Goal: Check status: Check status

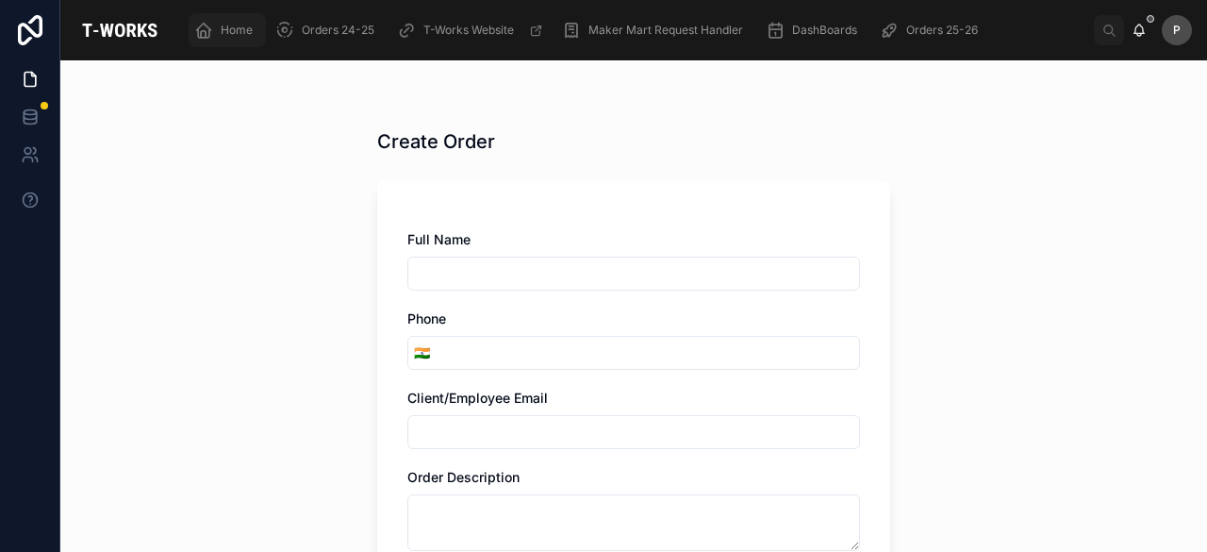
click at [230, 25] on span "Home" at bounding box center [237, 30] width 32 height 15
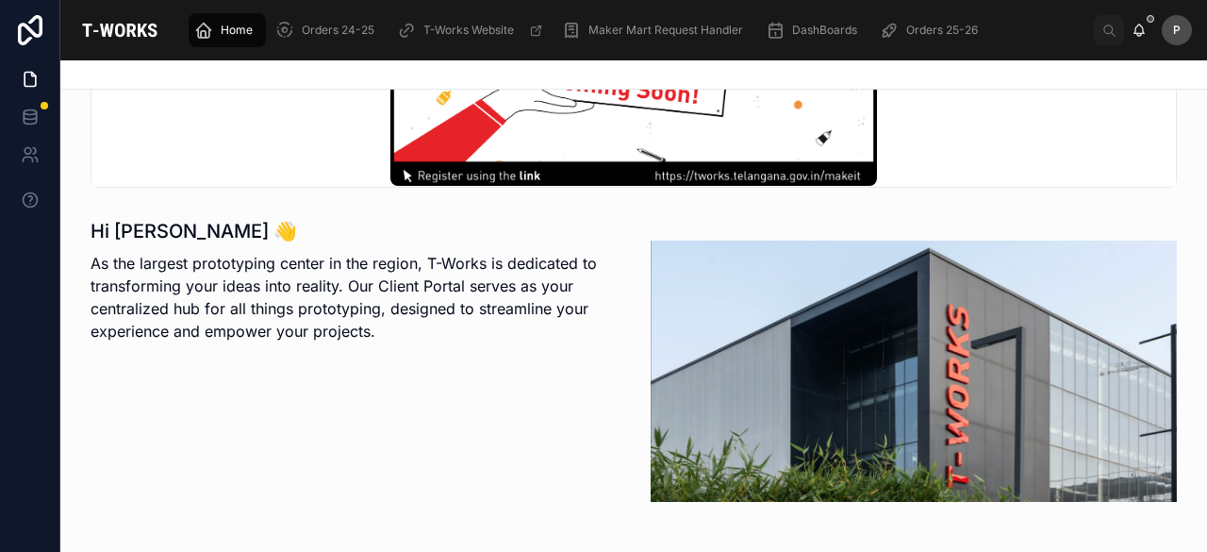
scroll to position [472, 0]
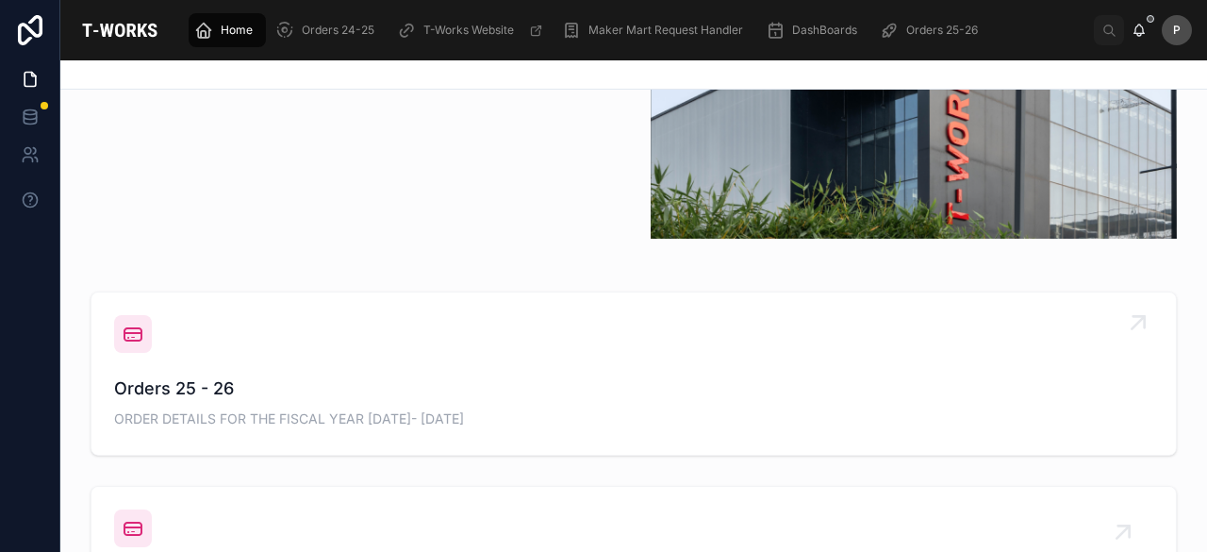
click at [224, 398] on span "Orders 25 - 26" at bounding box center [633, 388] width 1039 height 26
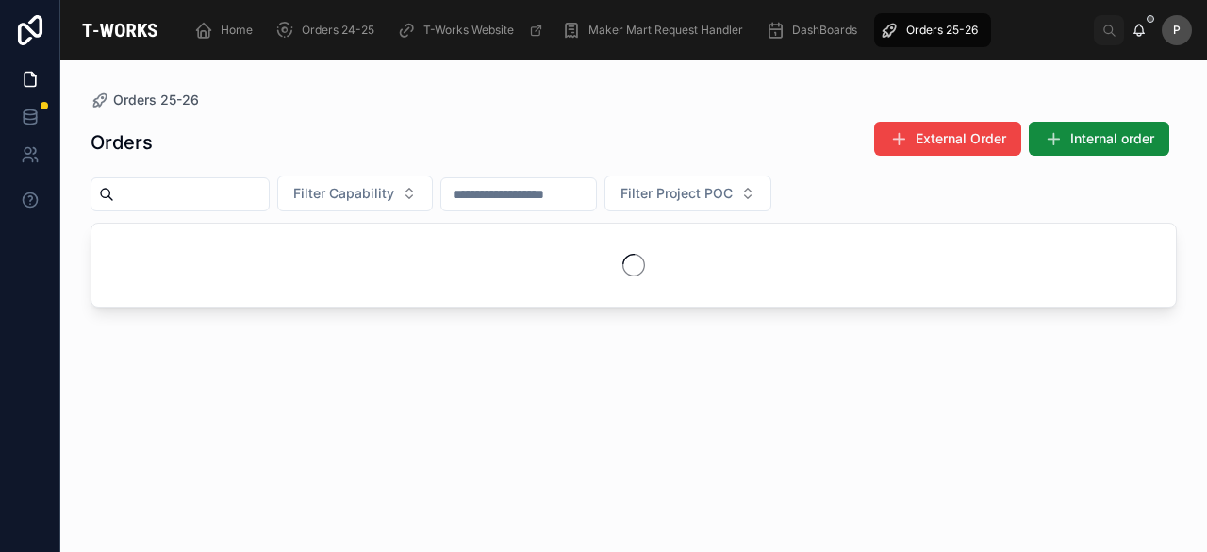
click at [250, 191] on input "text" at bounding box center [191, 194] width 155 height 26
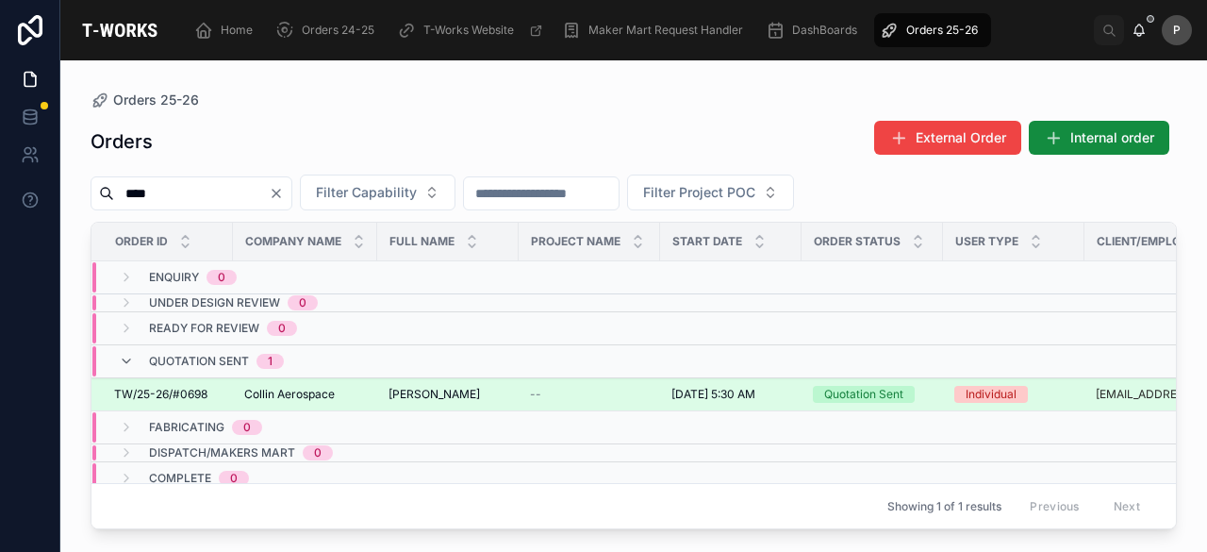
type input "****"
click at [877, 386] on div "Quotation Sent" at bounding box center [863, 394] width 79 height 17
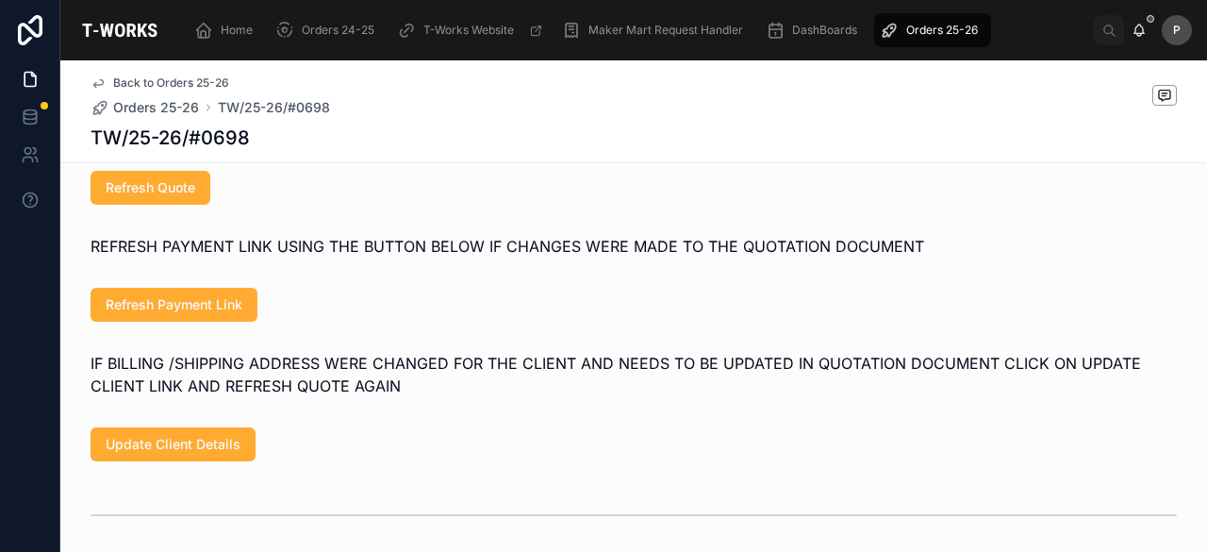
scroll to position [1698, 0]
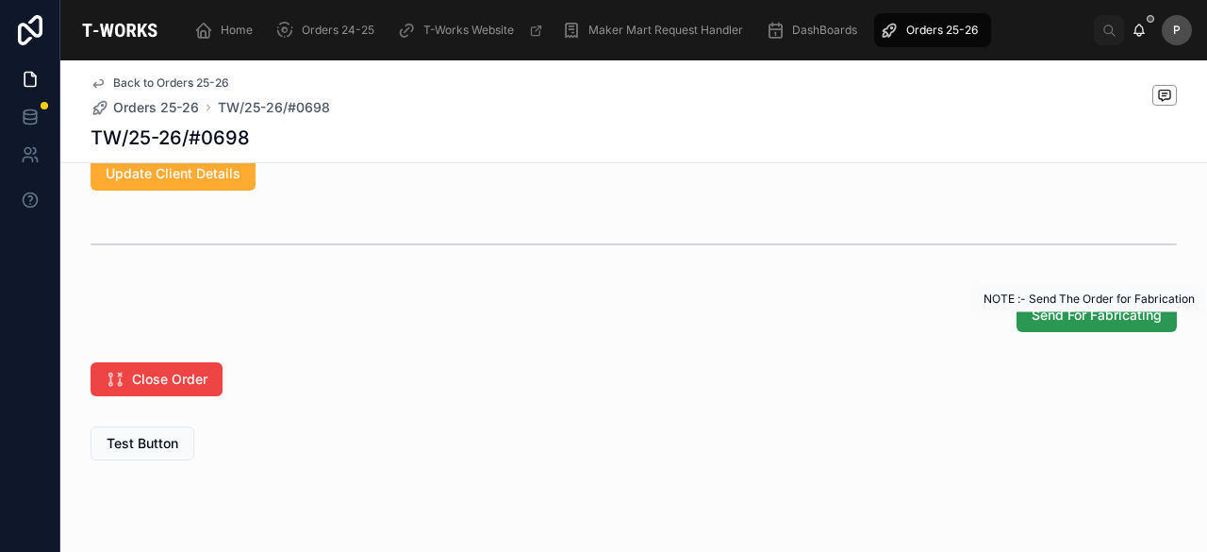
click at [1077, 324] on span "Send For Fabricating" at bounding box center [1097, 315] width 130 height 19
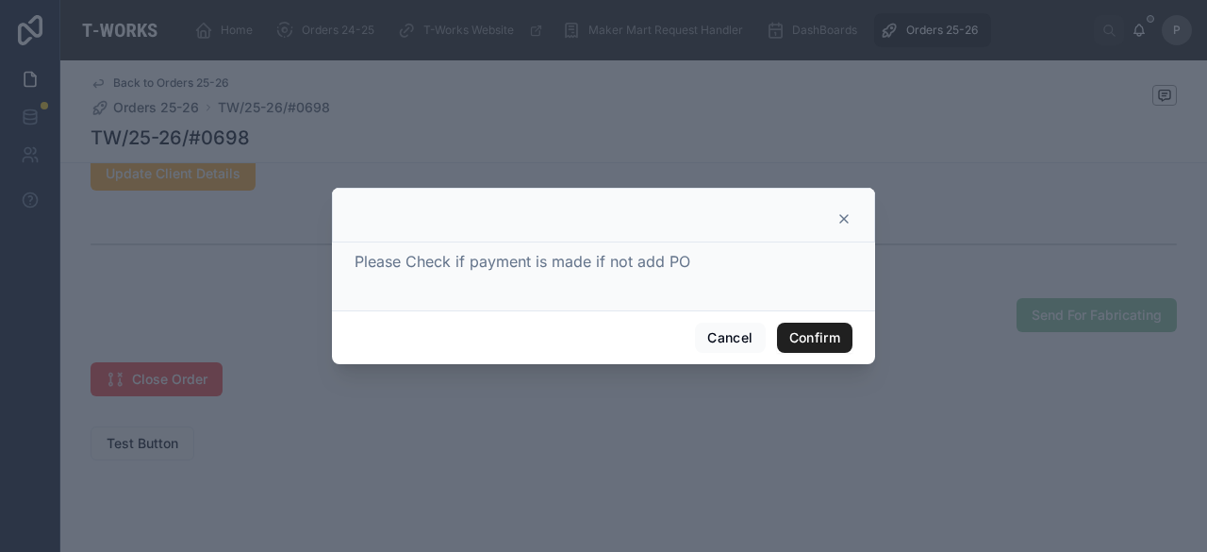
click at [819, 340] on button "Confirm" at bounding box center [814, 338] width 75 height 30
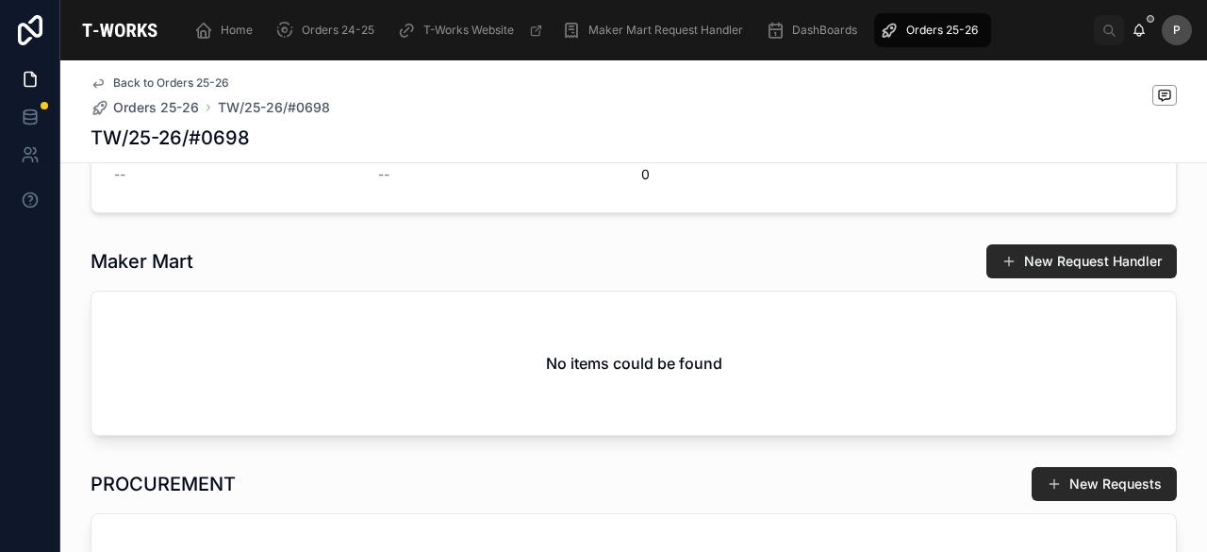
scroll to position [302, 0]
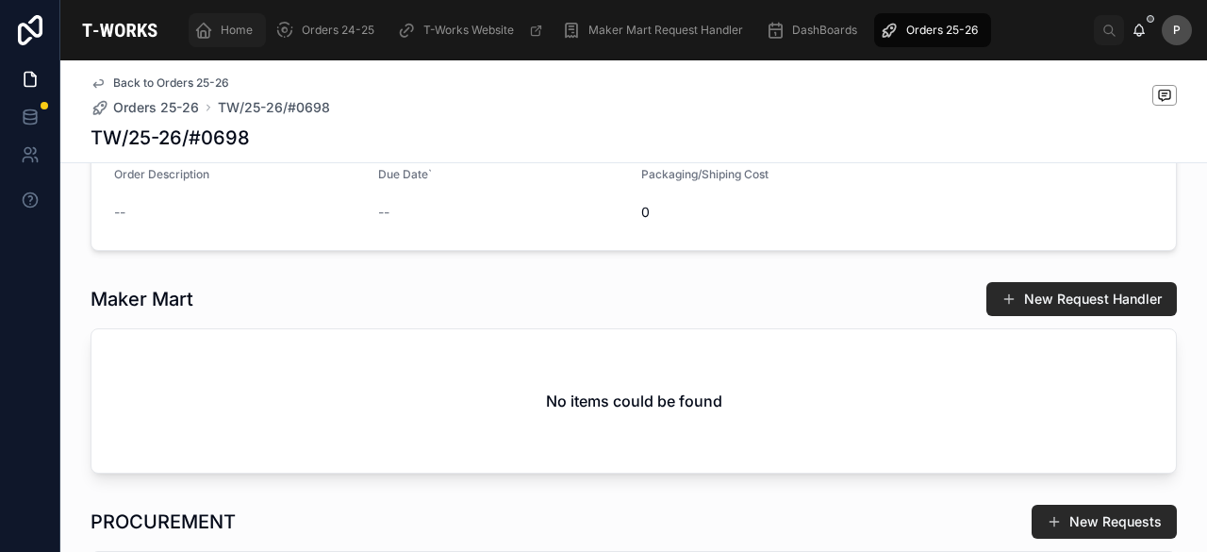
click at [232, 27] on span "Home" at bounding box center [237, 30] width 32 height 15
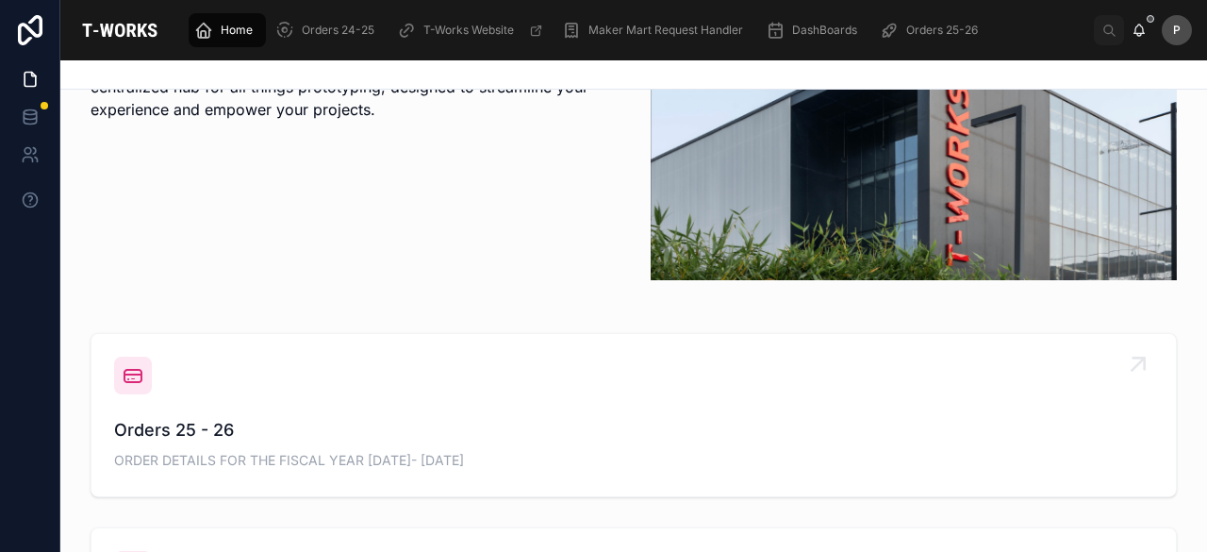
scroll to position [585, 0]
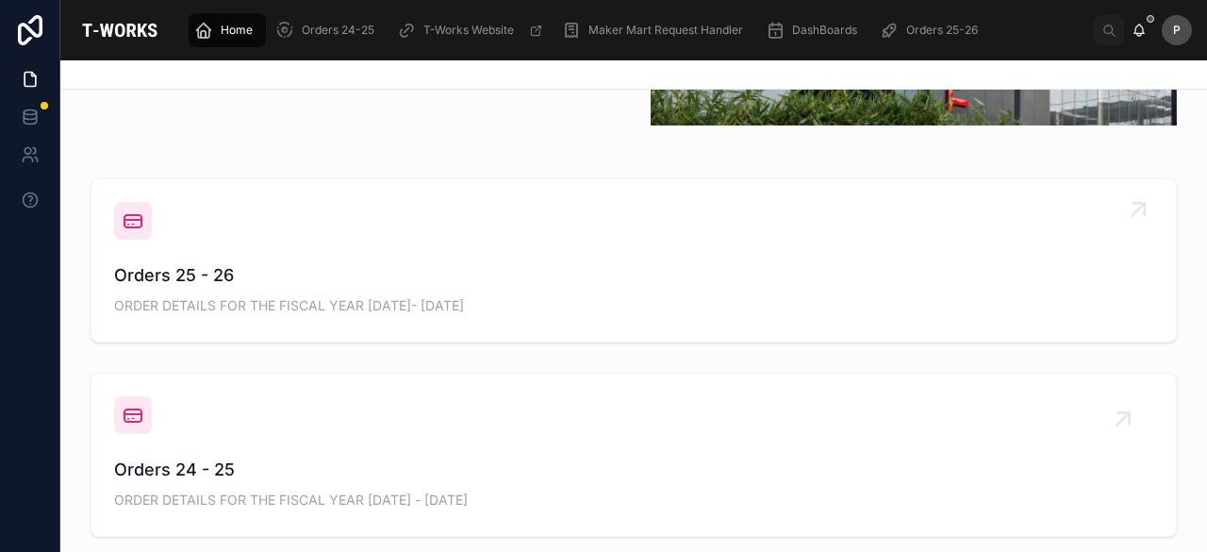
click at [208, 278] on span "Orders 25 - 26" at bounding box center [633, 275] width 1039 height 26
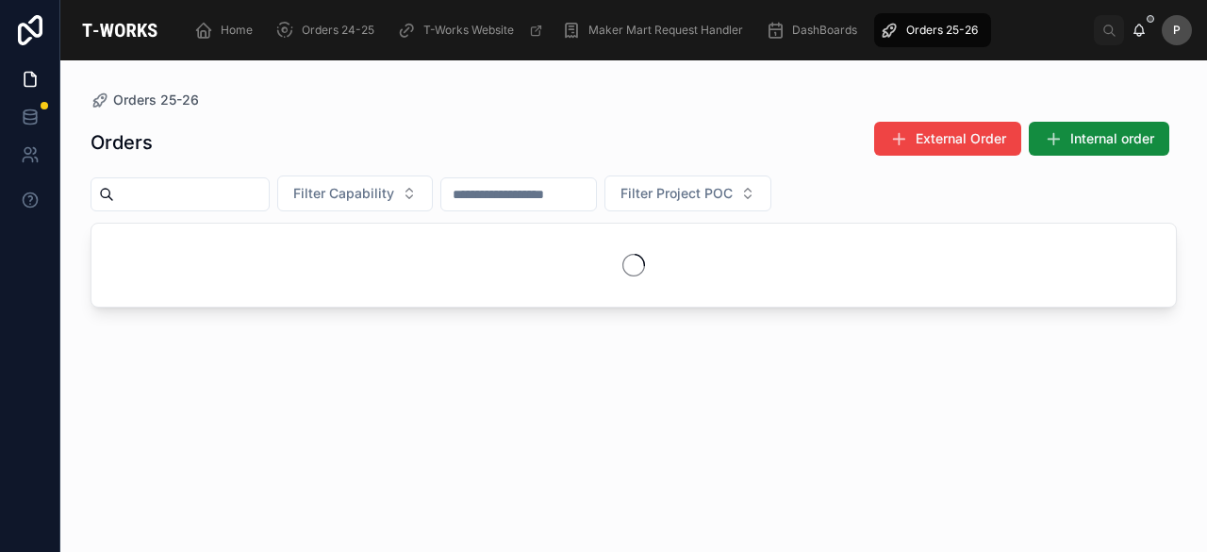
click at [226, 191] on input "text" at bounding box center [191, 194] width 155 height 26
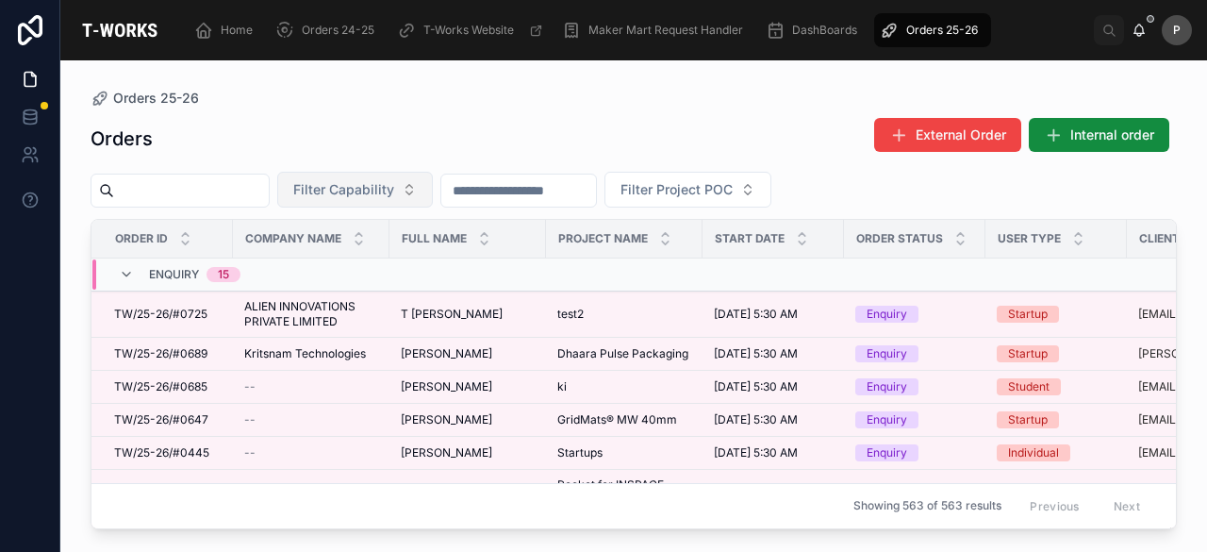
click at [433, 195] on button "Filter Capability" at bounding box center [355, 190] width 156 height 36
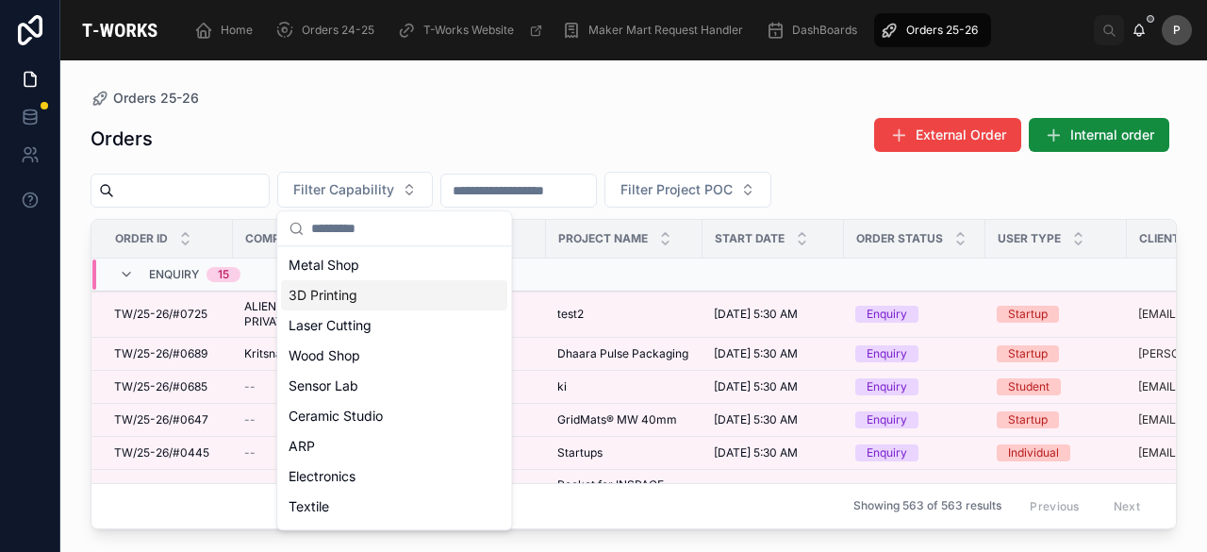
click at [385, 296] on div "3D Printing" at bounding box center [394, 295] width 226 height 30
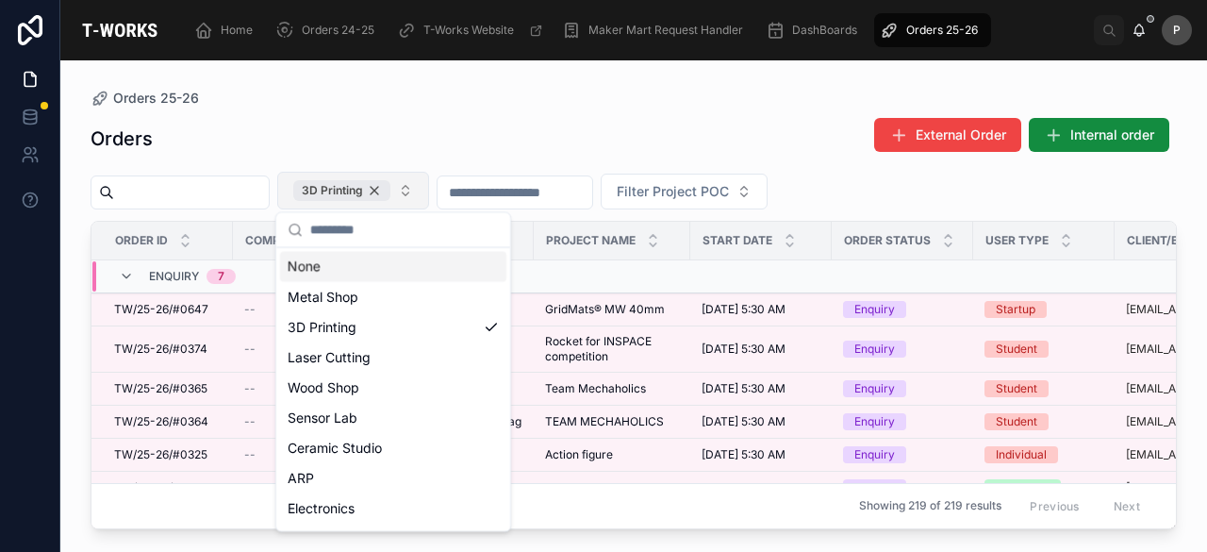
click at [390, 195] on div "3D Printing" at bounding box center [341, 190] width 97 height 21
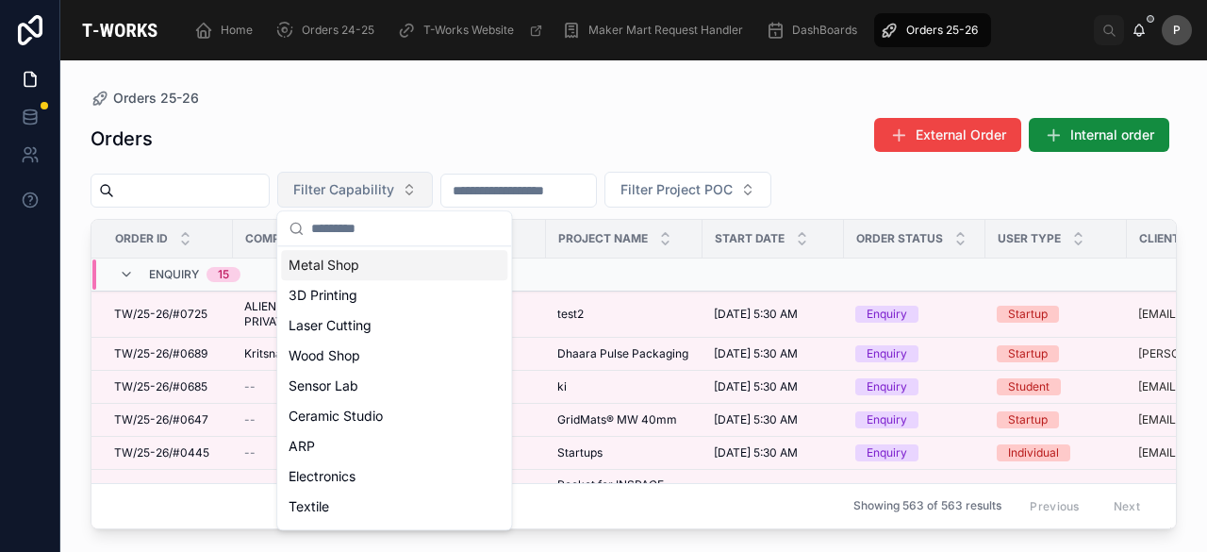
click at [269, 186] on input "text" at bounding box center [191, 190] width 155 height 26
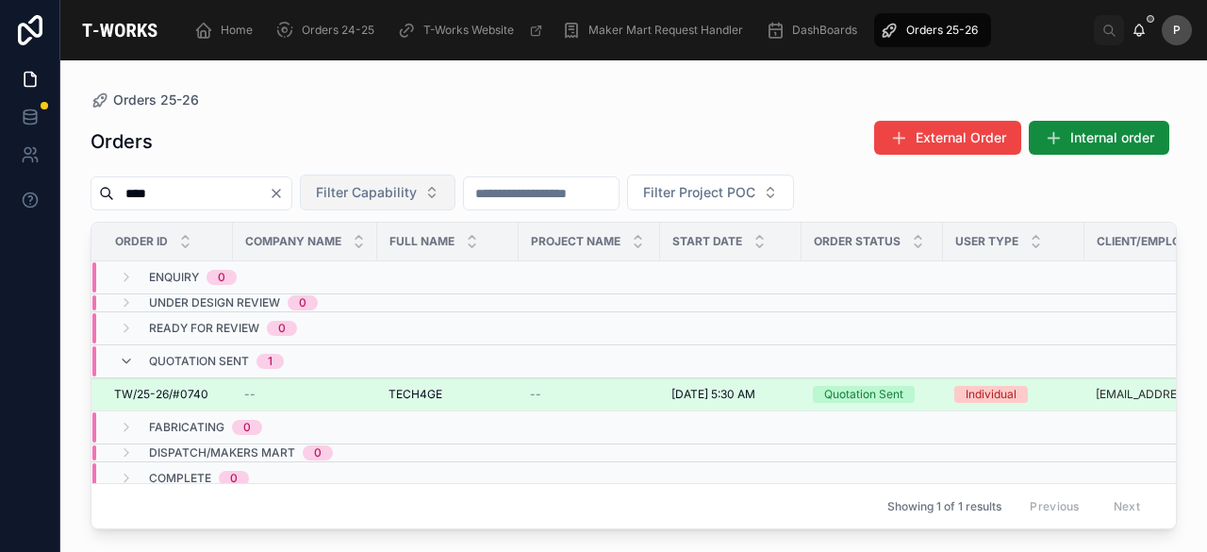
type input "****"
click at [843, 398] on div "Quotation Sent" at bounding box center [863, 394] width 79 height 17
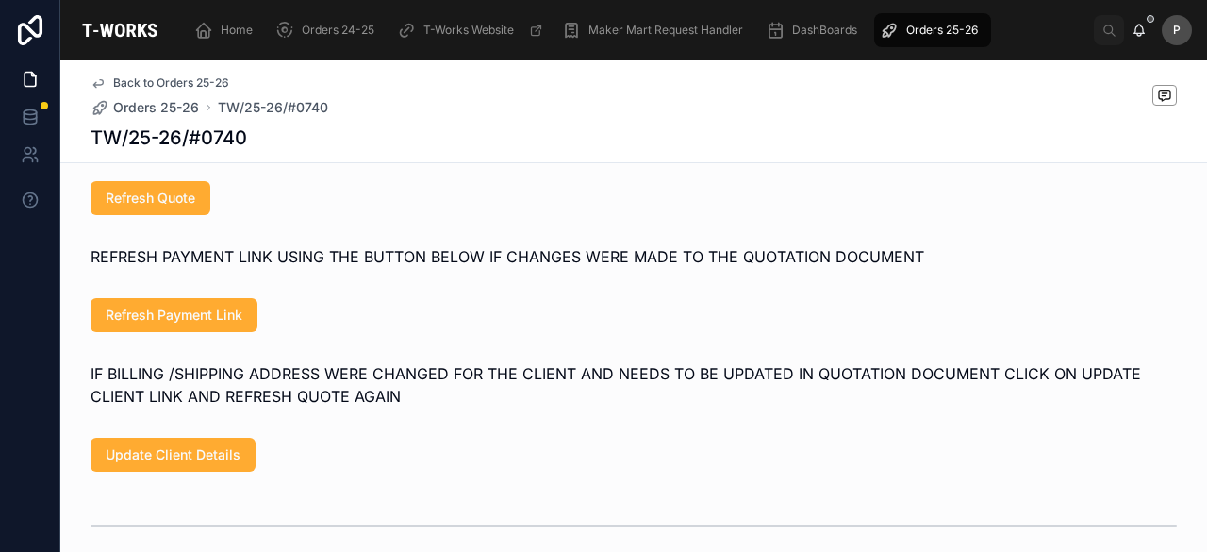
scroll to position [849, 0]
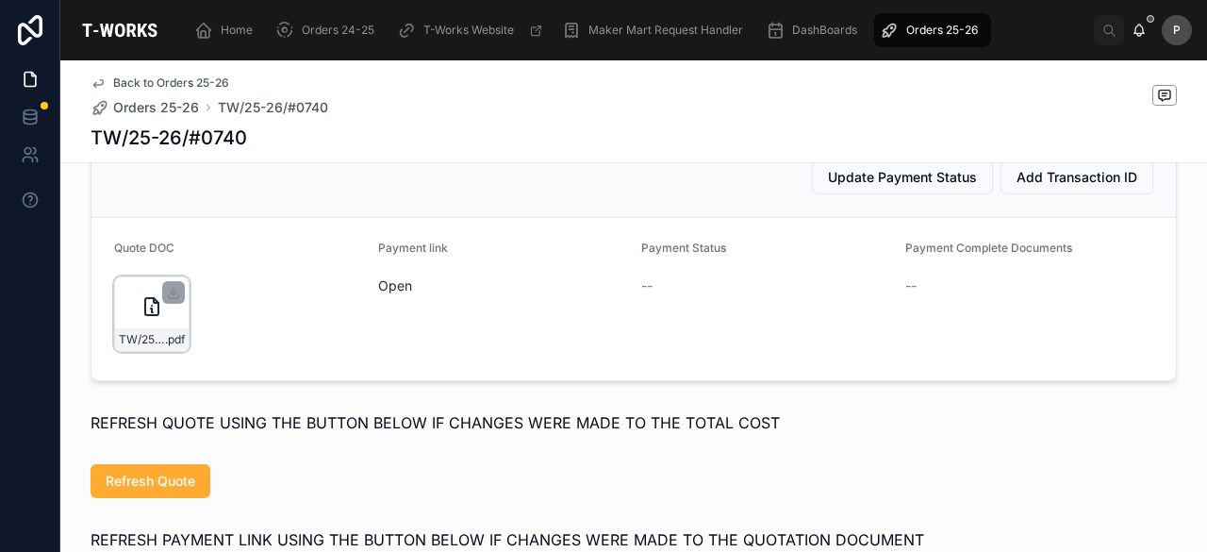
click at [166, 329] on div "TW/25-26/#0740 .pdf" at bounding box center [151, 313] width 75 height 75
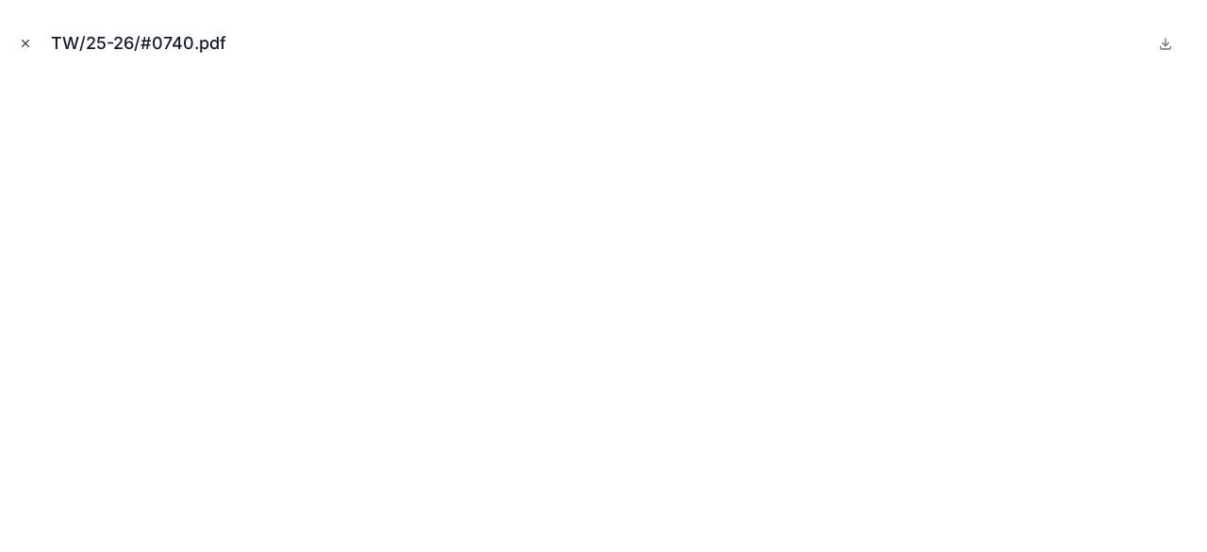
click at [23, 49] on icon "Close modal" at bounding box center [25, 43] width 13 height 13
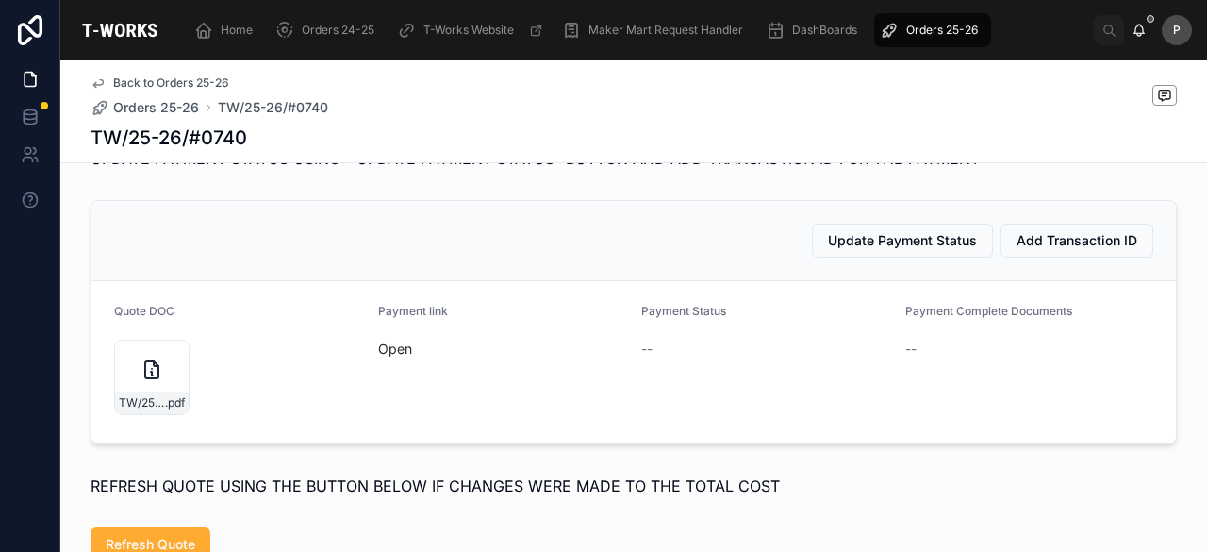
scroll to position [1037, 0]
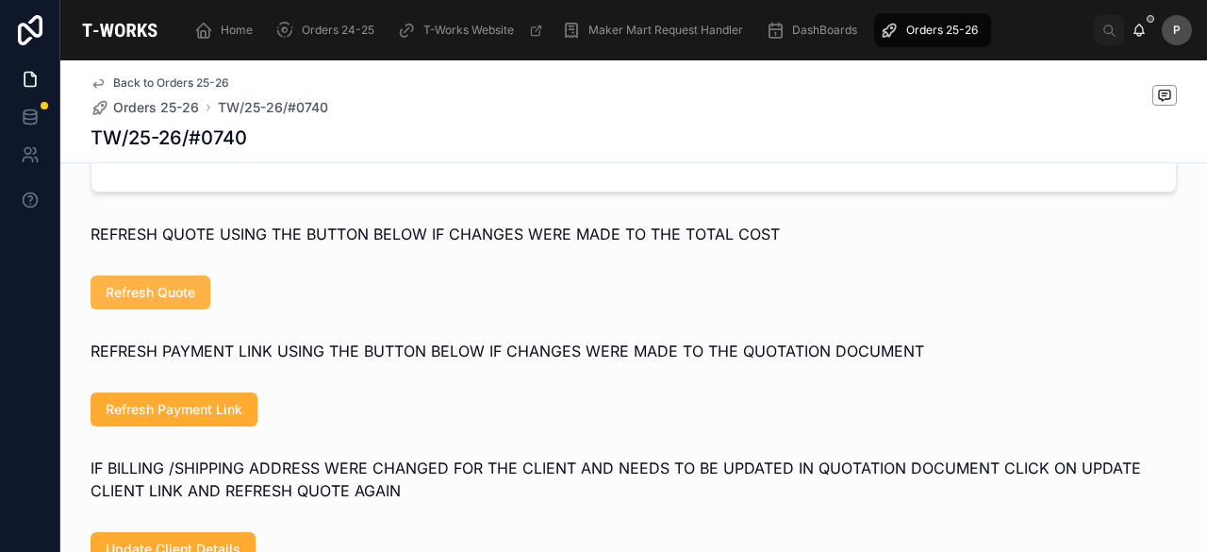
click at [161, 302] on span "Refresh Quote" at bounding box center [151, 292] width 90 height 19
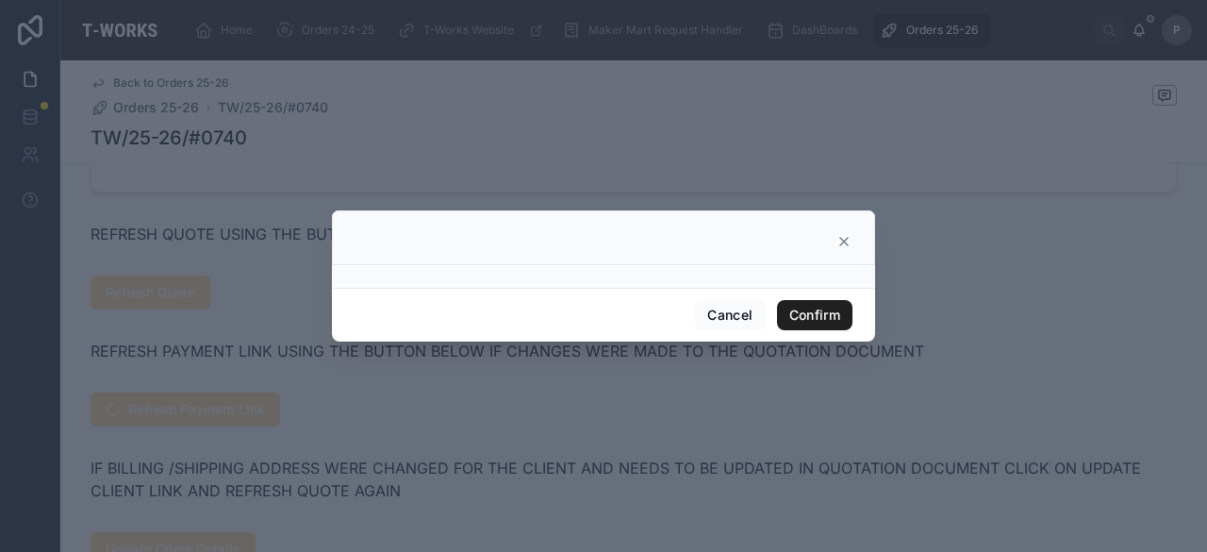
click at [795, 315] on button "Confirm" at bounding box center [814, 315] width 75 height 30
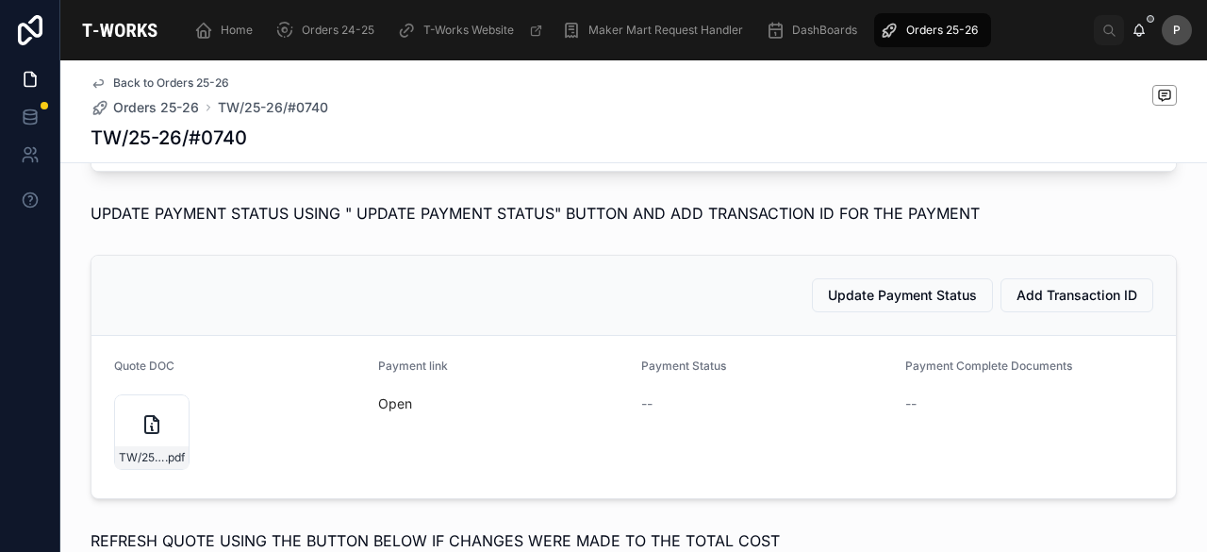
scroll to position [754, 0]
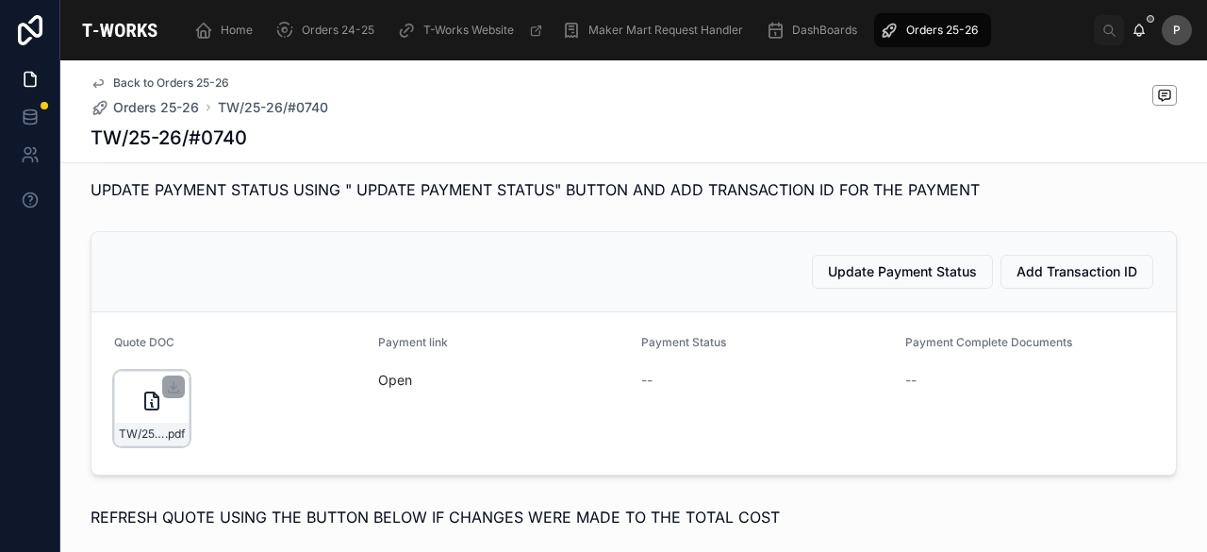
click at [169, 422] on div "TW/25-26/#0740 .pdf" at bounding box center [151, 408] width 75 height 75
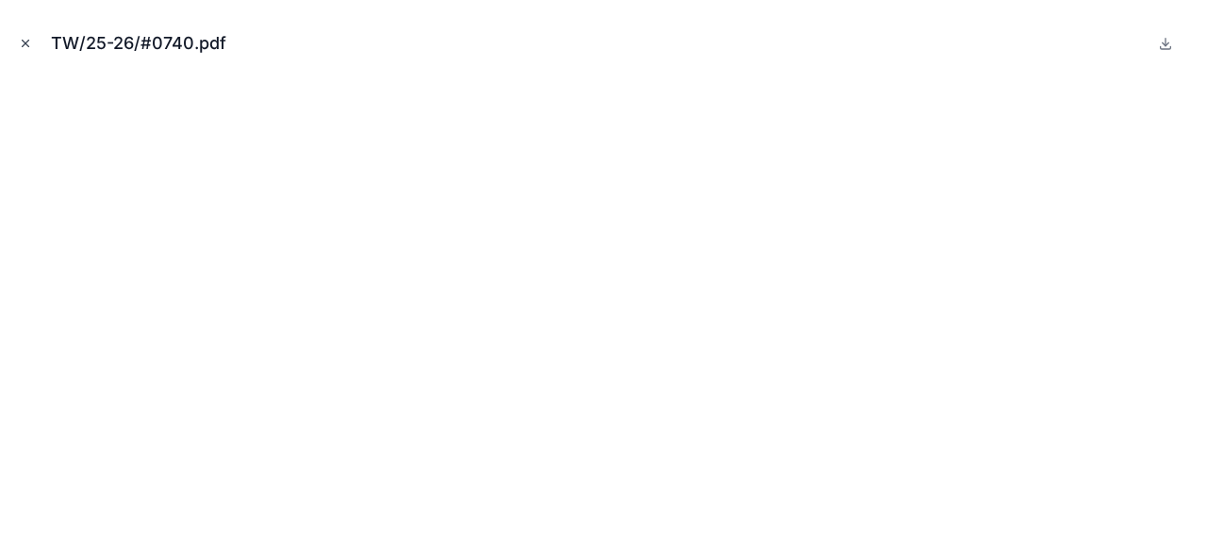
click at [27, 43] on icon "Close modal" at bounding box center [25, 43] width 13 height 13
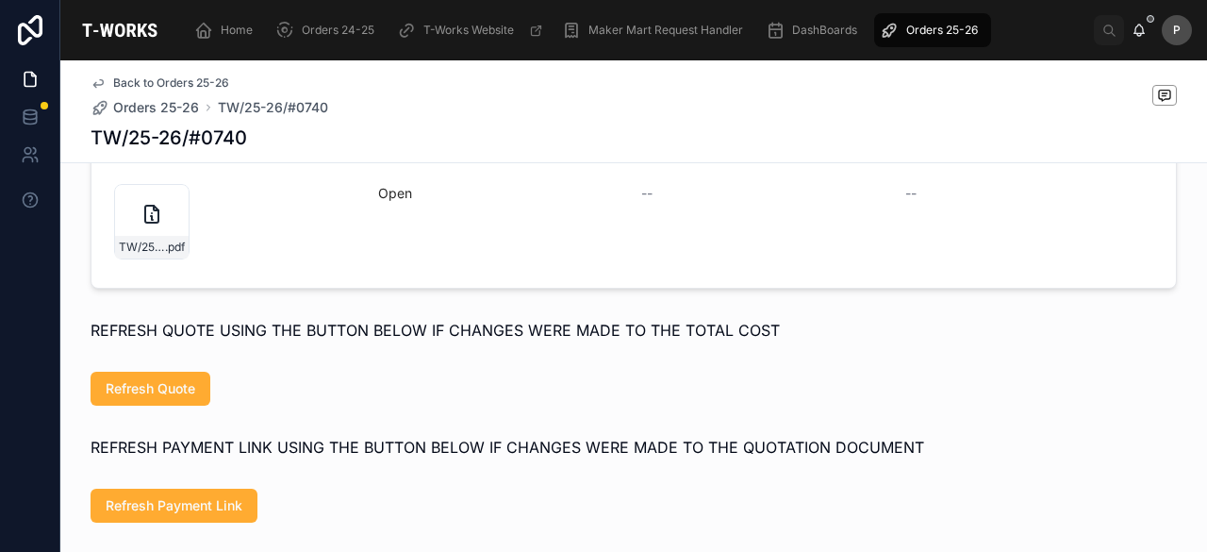
scroll to position [943, 0]
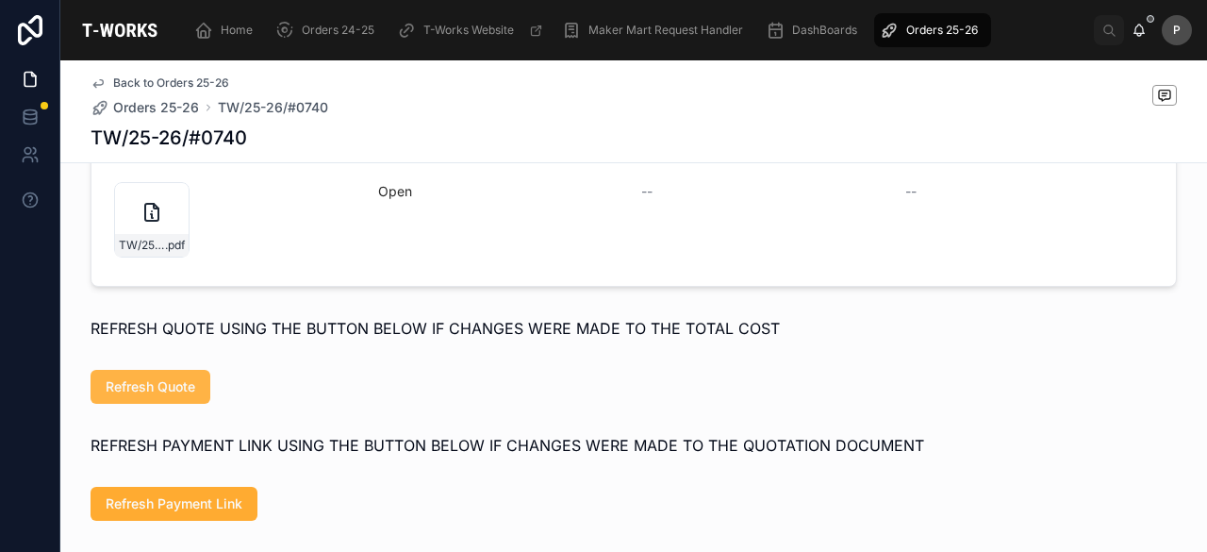
click at [168, 396] on span "Refresh Quote" at bounding box center [151, 386] width 90 height 19
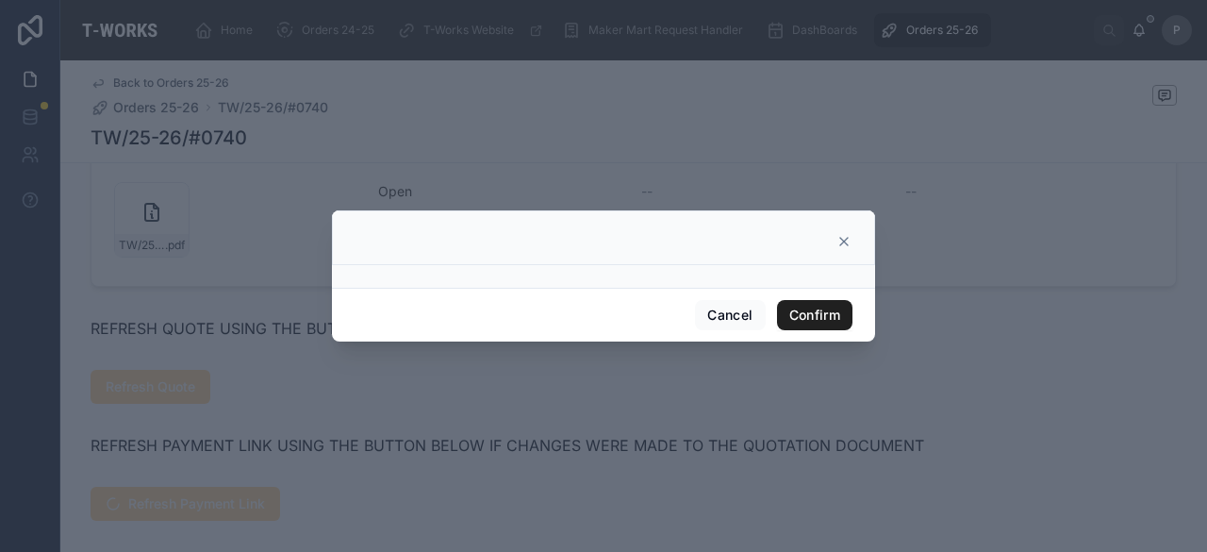
click at [801, 313] on button "Confirm" at bounding box center [814, 315] width 75 height 30
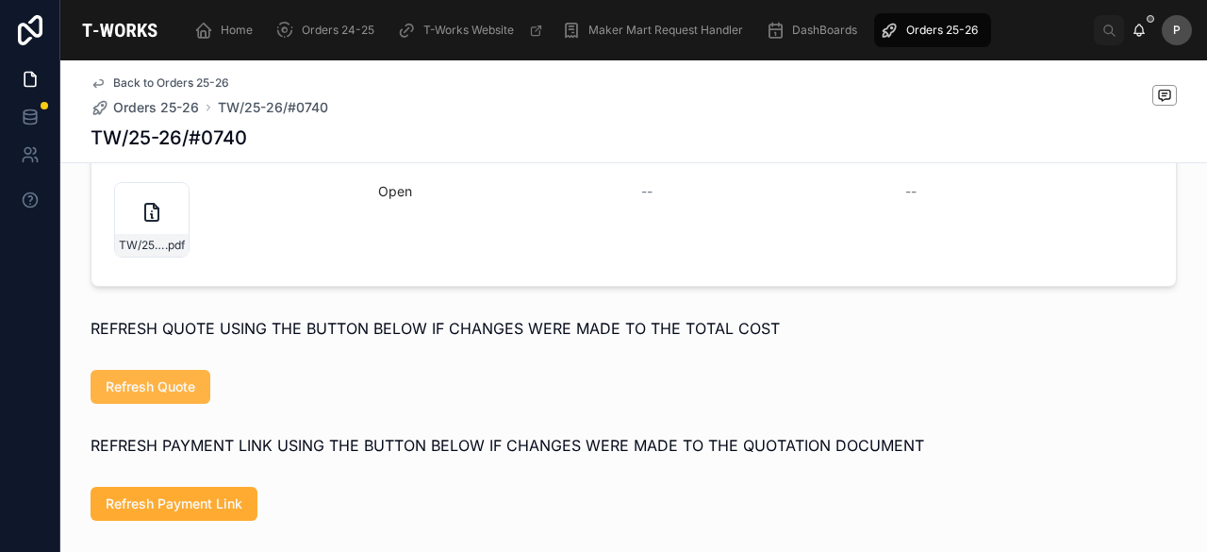
click at [164, 389] on span "Refresh Quote" at bounding box center [151, 386] width 90 height 19
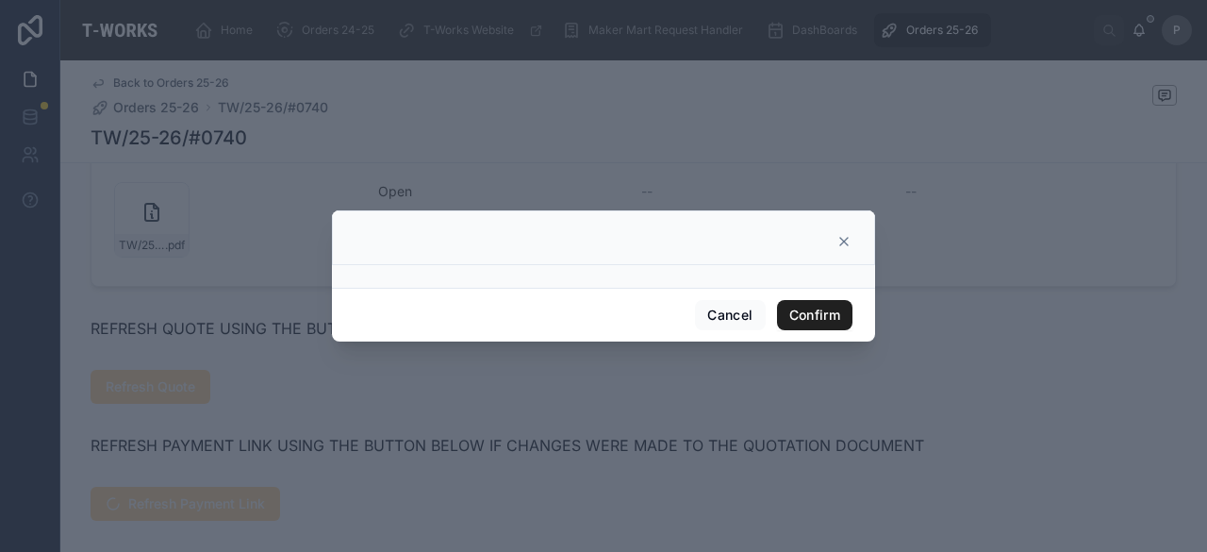
click at [800, 312] on button "Confirm" at bounding box center [814, 315] width 75 height 30
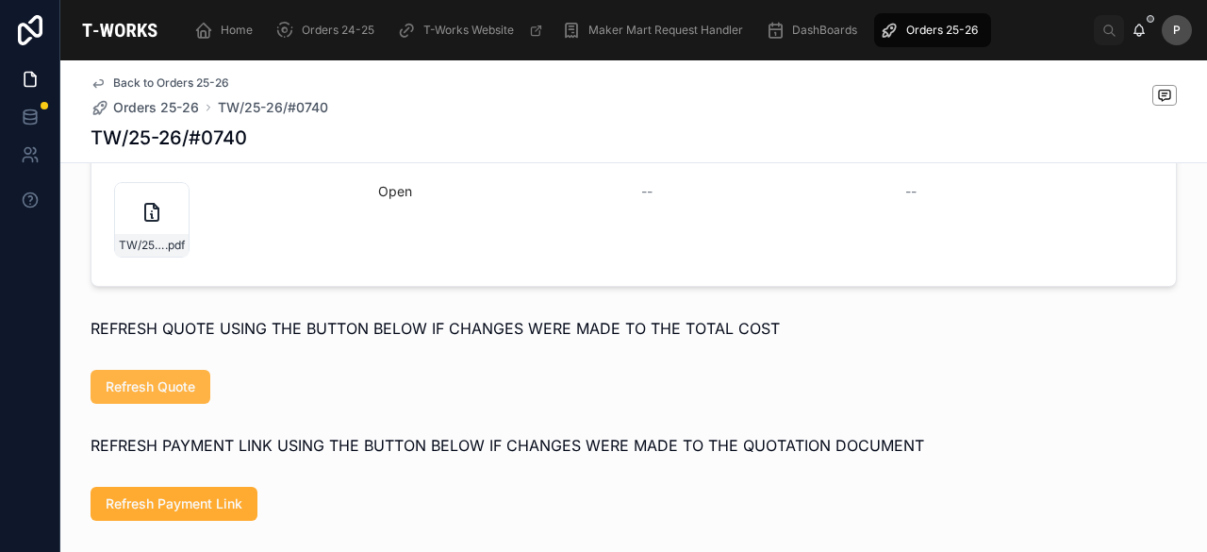
click at [114, 396] on span "Refresh Quote" at bounding box center [151, 386] width 90 height 19
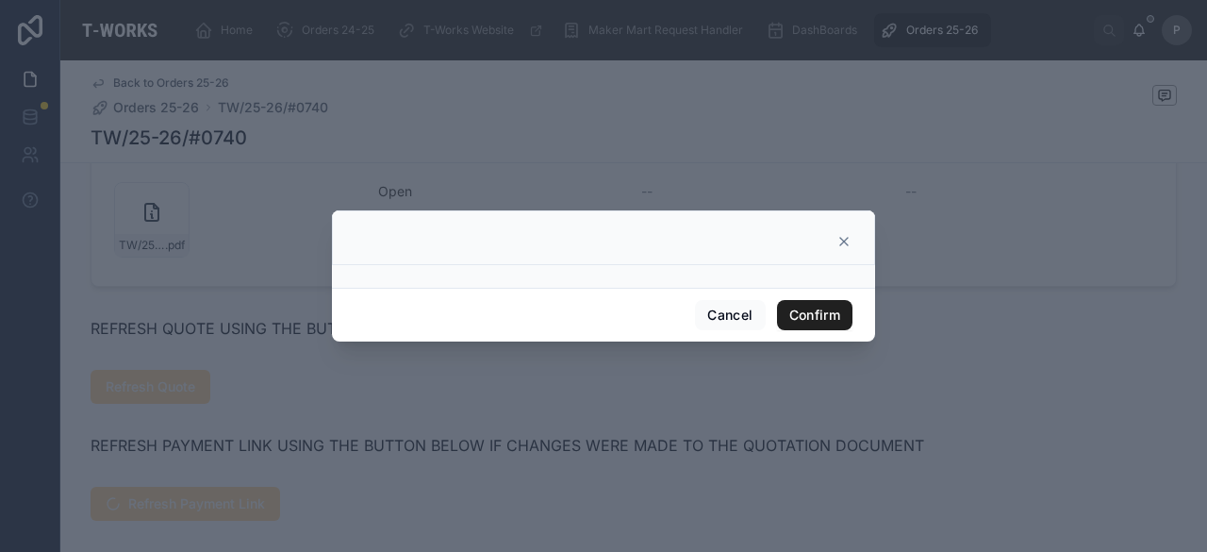
click at [804, 310] on button "Confirm" at bounding box center [814, 315] width 75 height 30
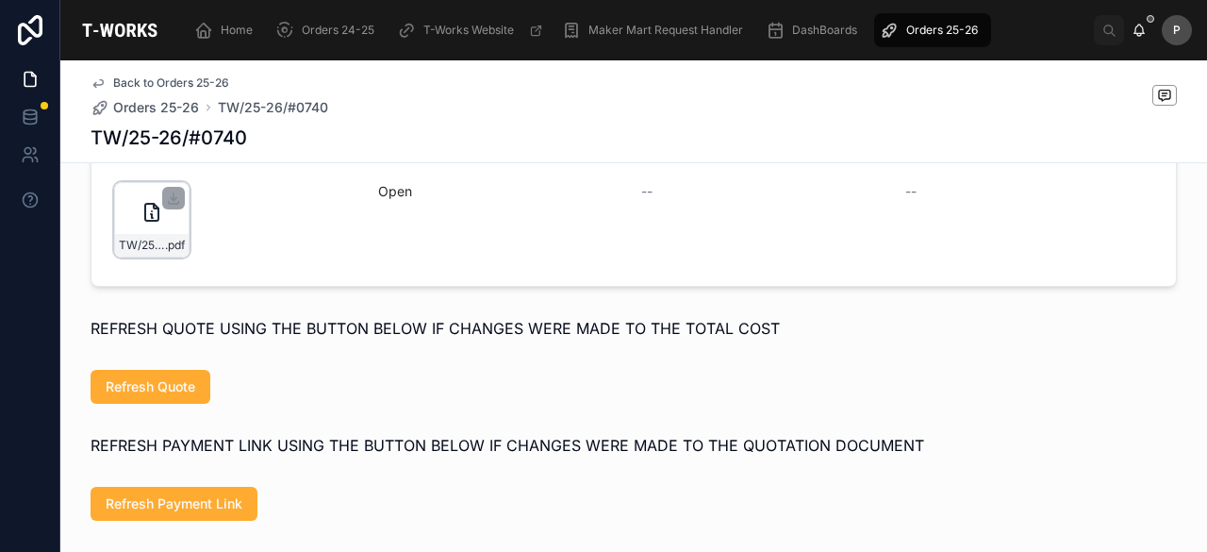
click at [167, 233] on div "TW/25-26/#0740 .pdf" at bounding box center [151, 219] width 75 height 75
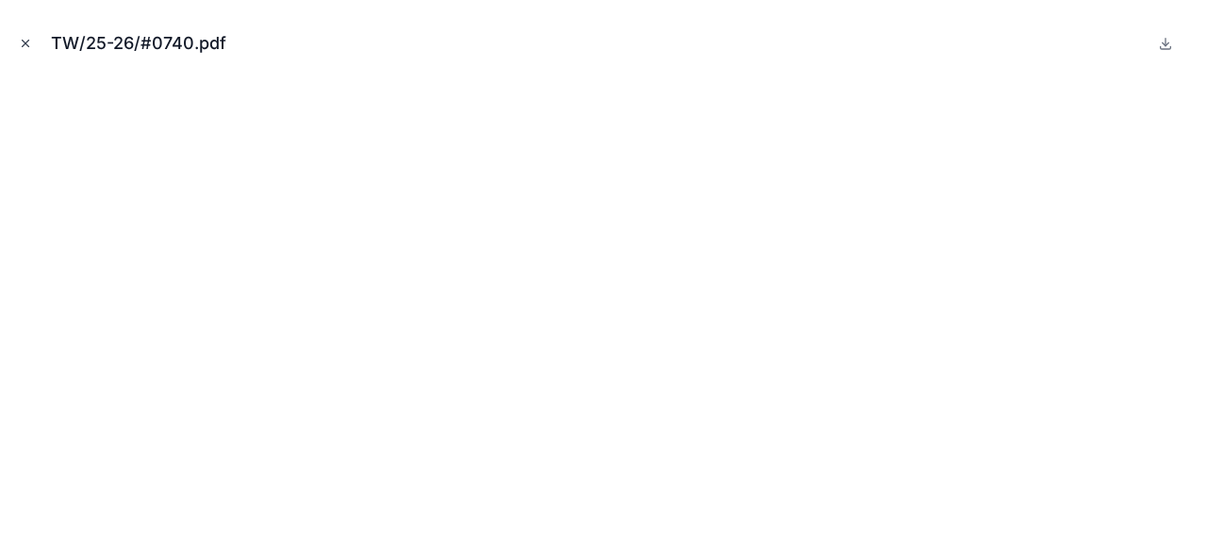
click at [25, 35] on button "Close modal" at bounding box center [25, 43] width 21 height 21
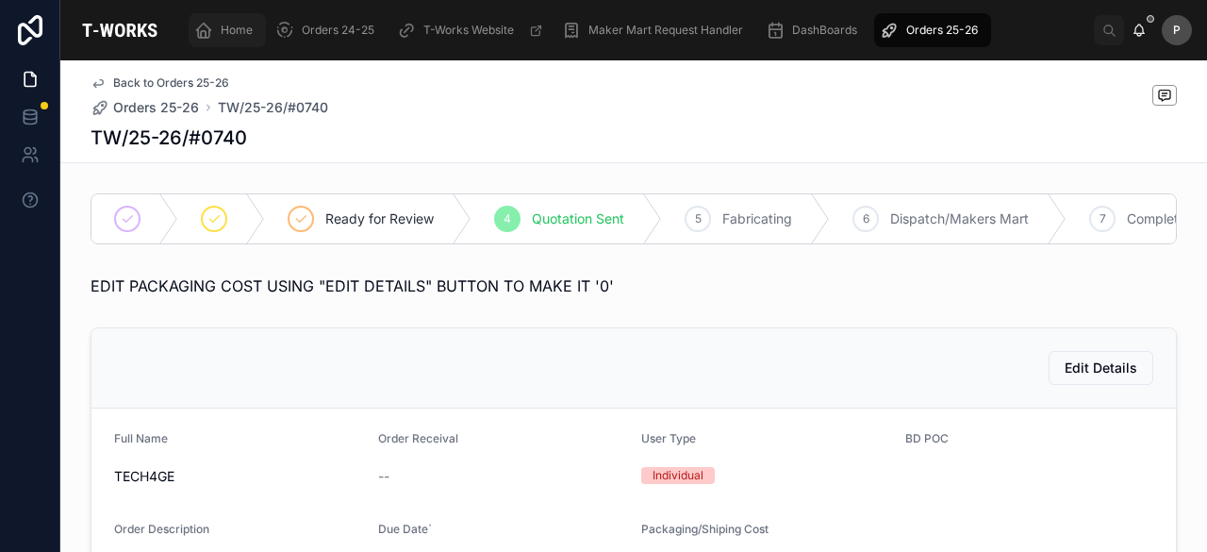
click at [240, 32] on span "Home" at bounding box center [237, 30] width 32 height 15
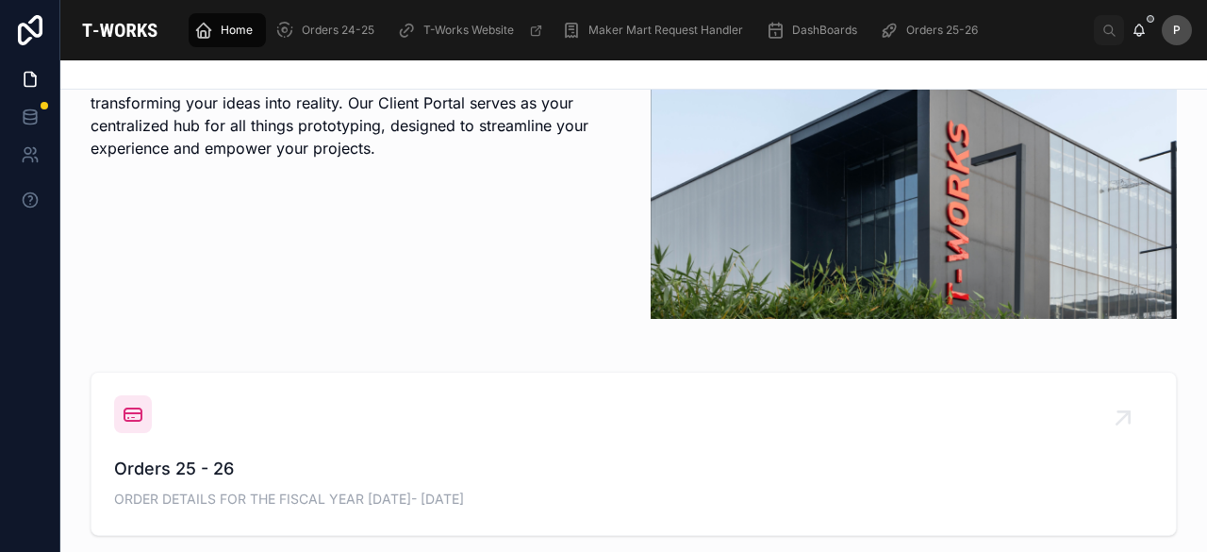
scroll to position [566, 0]
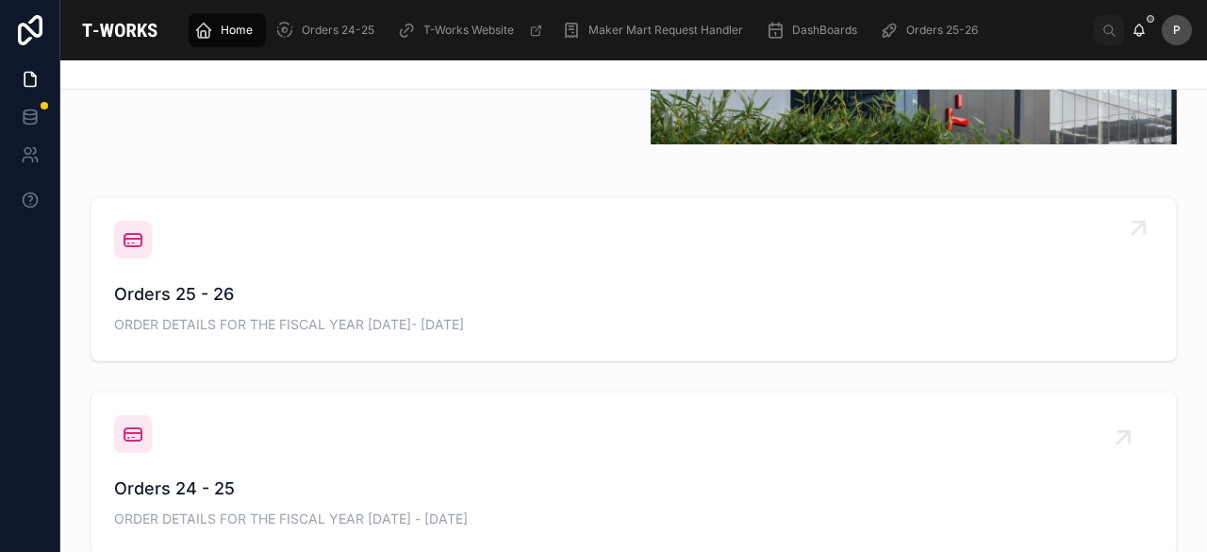
click at [217, 291] on span "Orders 25 - 26" at bounding box center [633, 294] width 1039 height 26
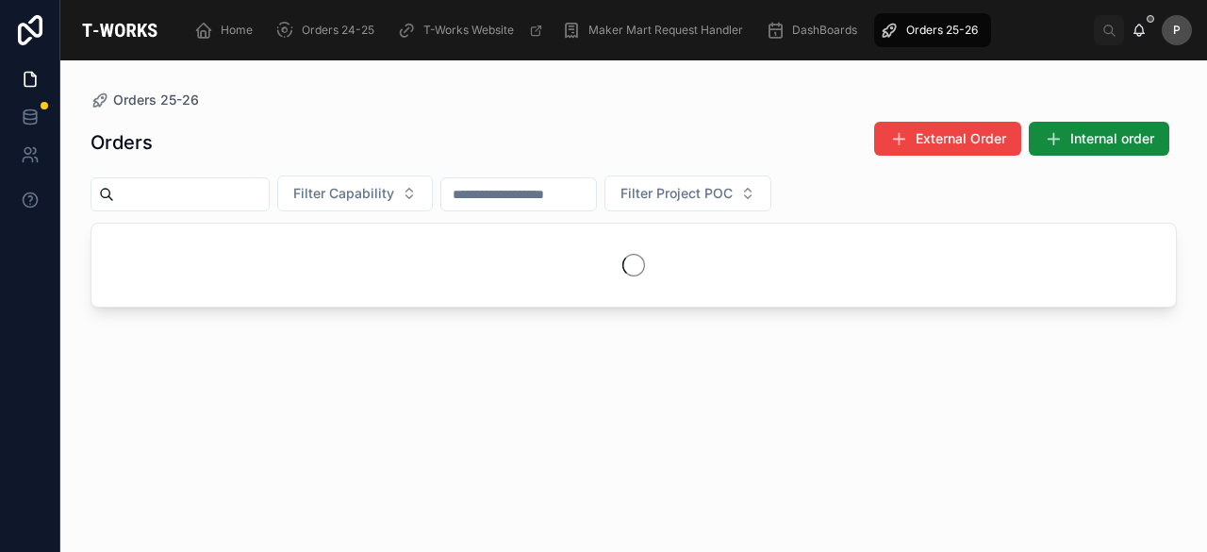
click at [256, 195] on input "text" at bounding box center [191, 194] width 155 height 26
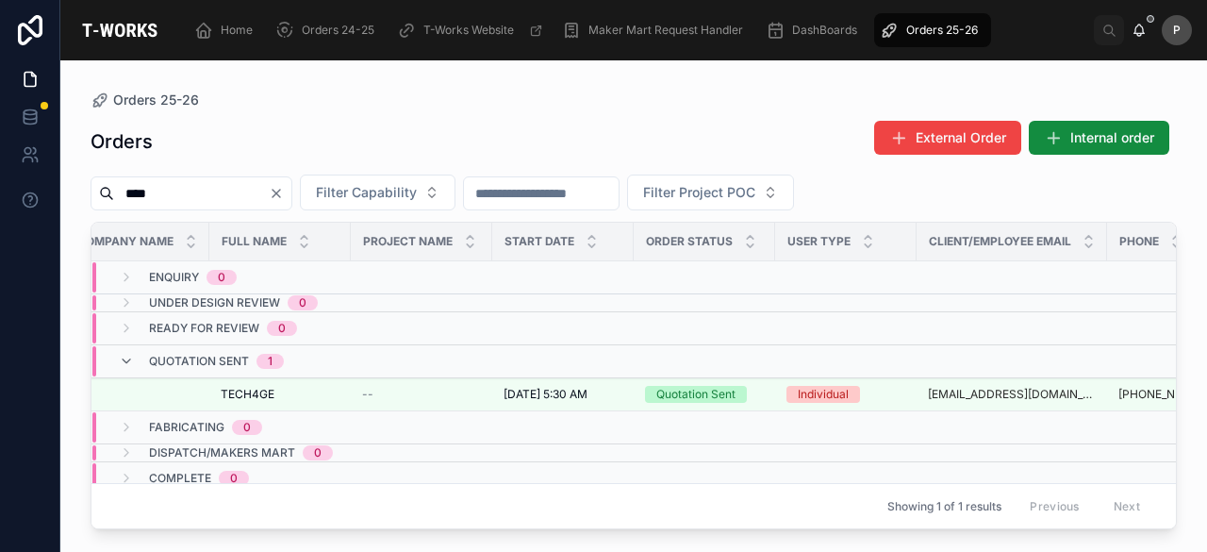
scroll to position [0, 226]
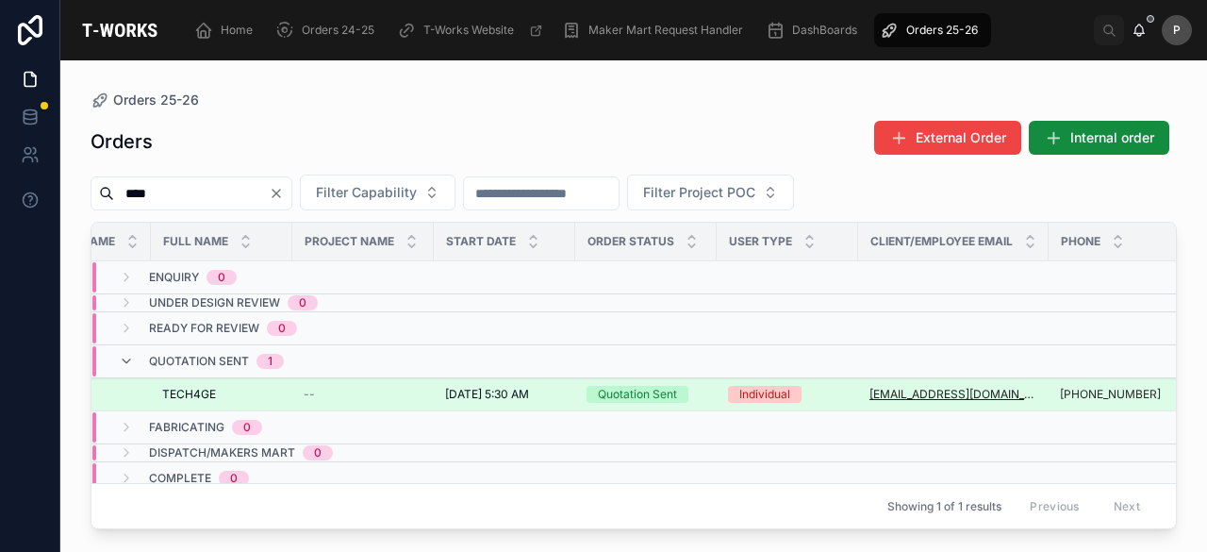
type input "****"
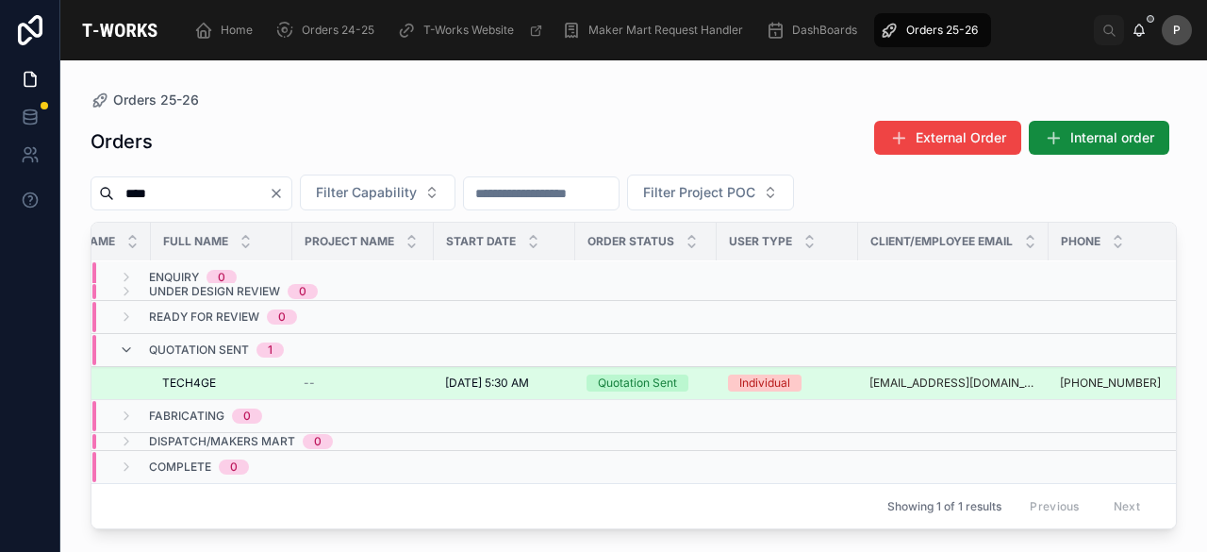
scroll to position [21, 226]
click at [653, 374] on div "Quotation Sent" at bounding box center [637, 382] width 79 height 17
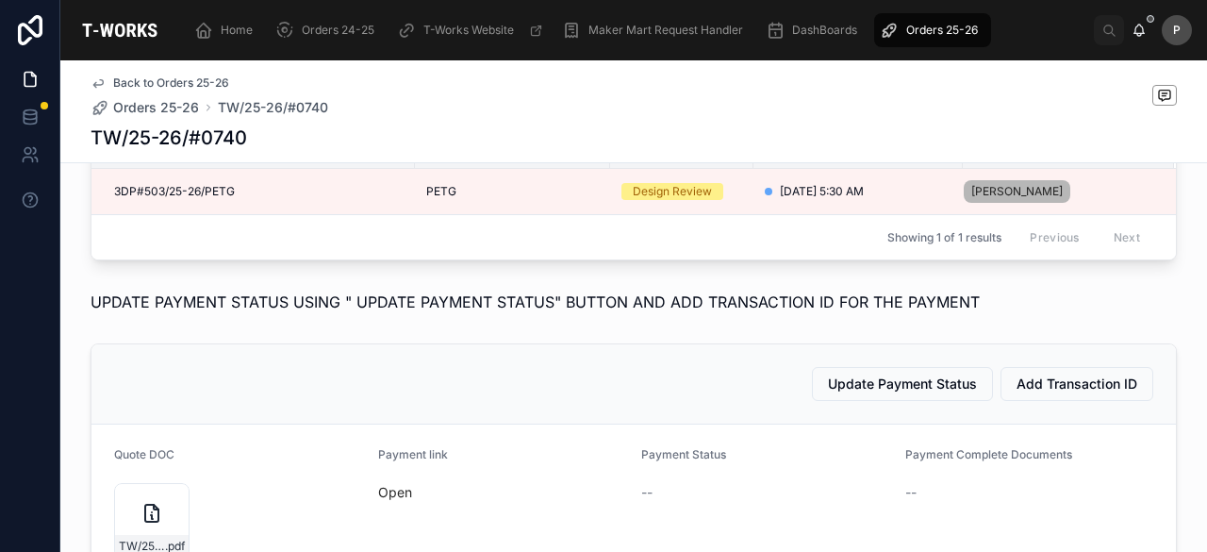
scroll to position [849, 0]
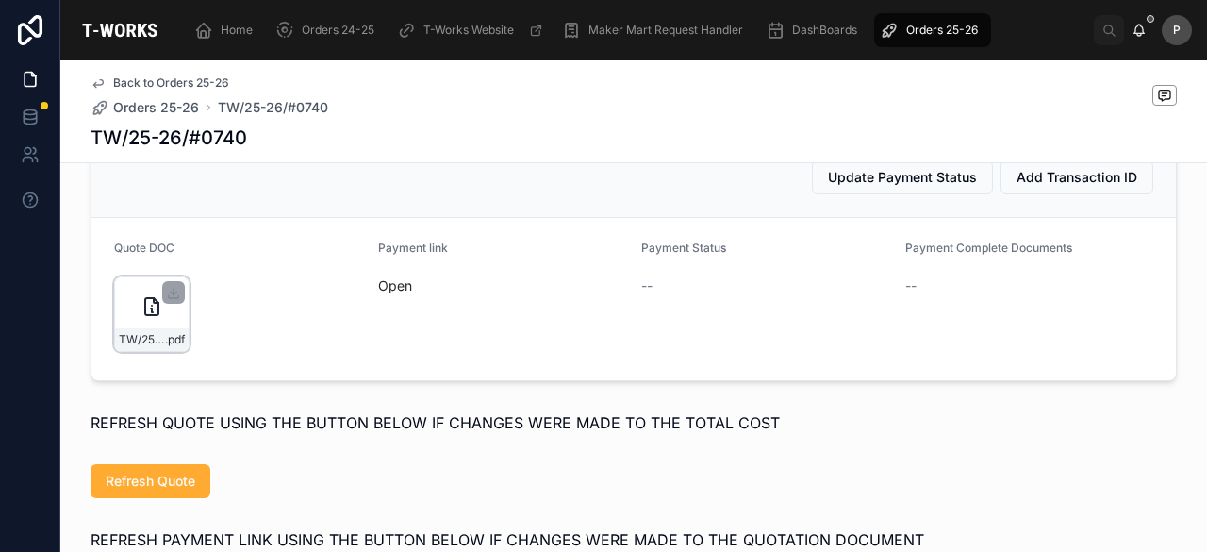
click at [162, 337] on div "TW/25-26/#0740 .pdf" at bounding box center [151, 313] width 75 height 75
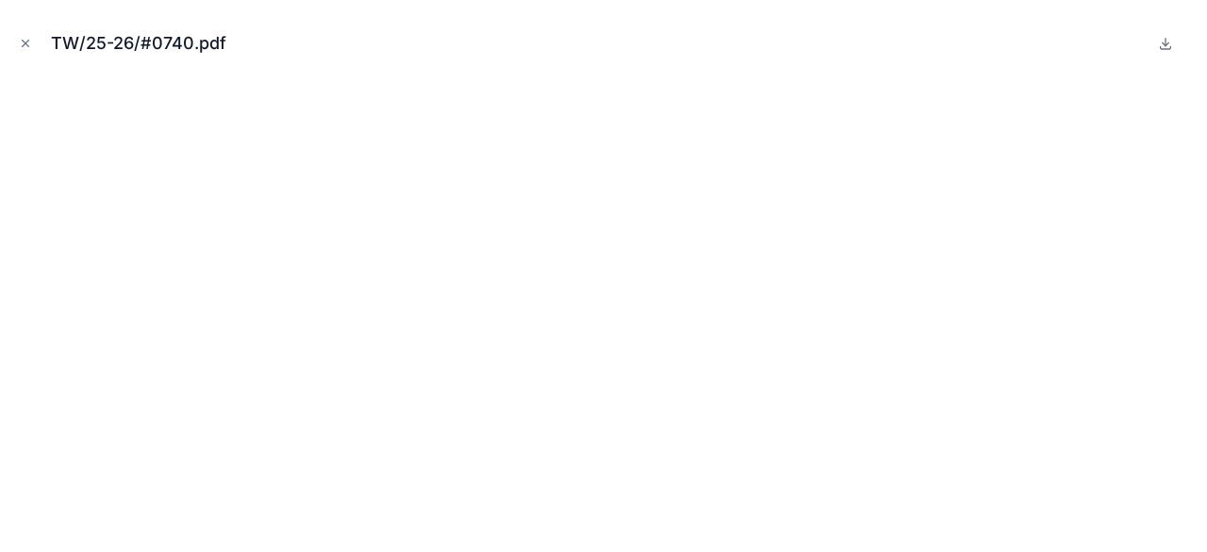
click at [25, 44] on icon "Close modal" at bounding box center [25, 43] width 13 height 13
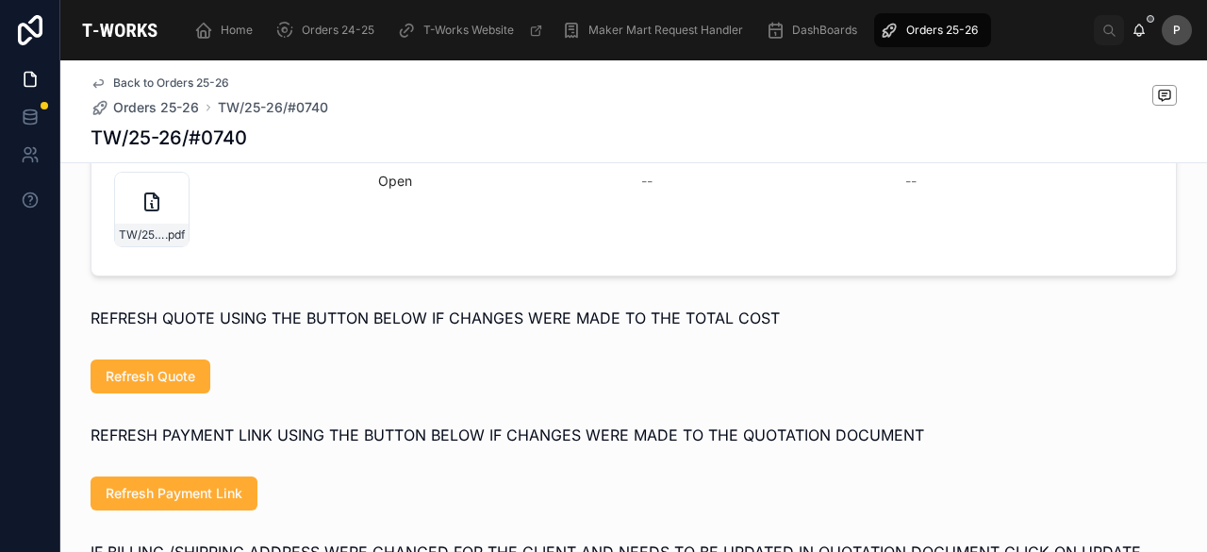
scroll to position [1132, 0]
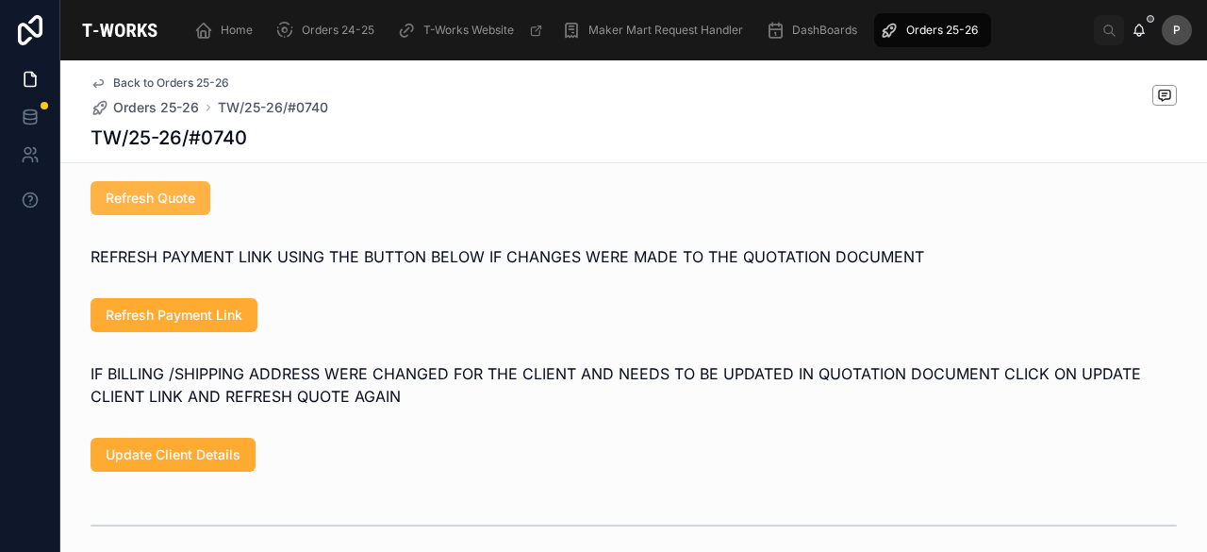
click at [142, 201] on span "Refresh Quote" at bounding box center [151, 198] width 90 height 19
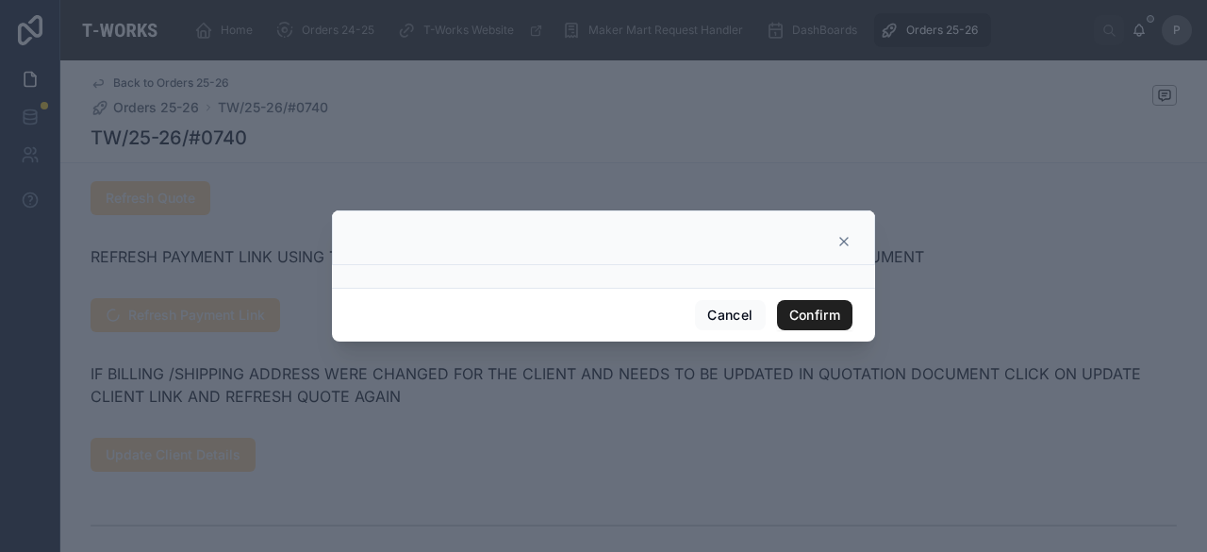
click at [806, 312] on button "Confirm" at bounding box center [814, 315] width 75 height 30
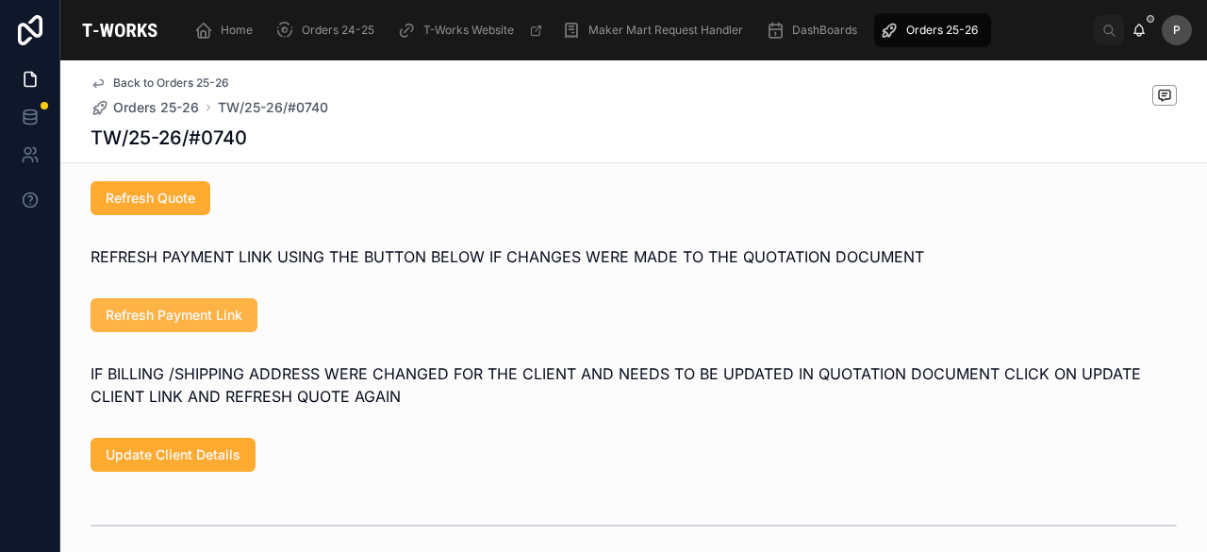
click at [179, 317] on span "Refresh Payment Link" at bounding box center [174, 315] width 137 height 19
click at [219, 332] on button "Refresh Payment Link" at bounding box center [174, 315] width 167 height 34
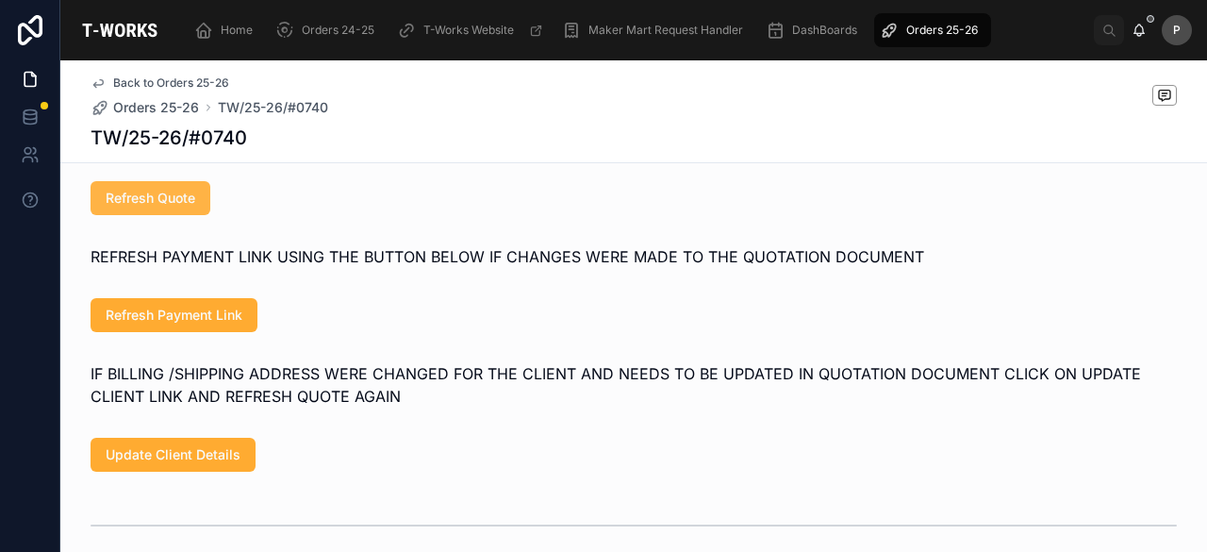
click at [186, 203] on span "Refresh Quote" at bounding box center [151, 198] width 90 height 19
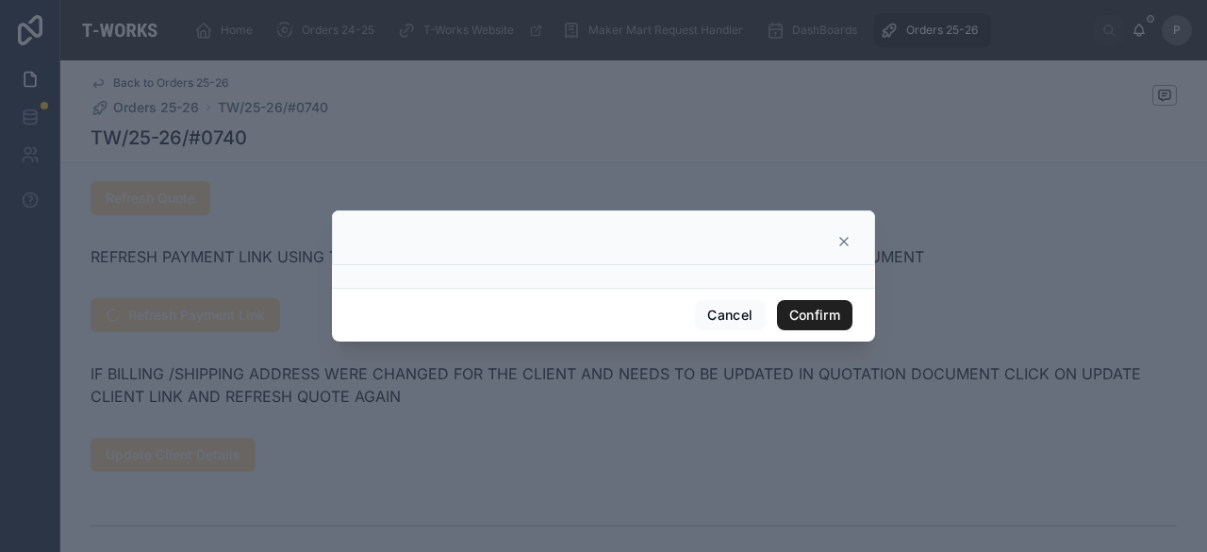
click at [809, 314] on button "Confirm" at bounding box center [814, 315] width 75 height 30
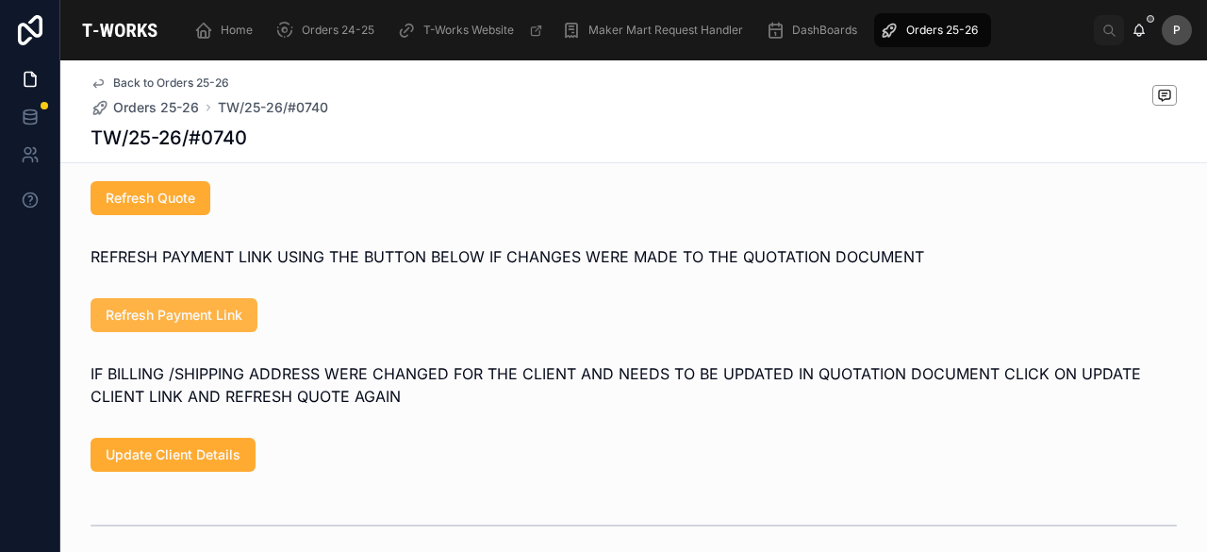
click at [230, 322] on span "Refresh Payment Link" at bounding box center [174, 315] width 137 height 19
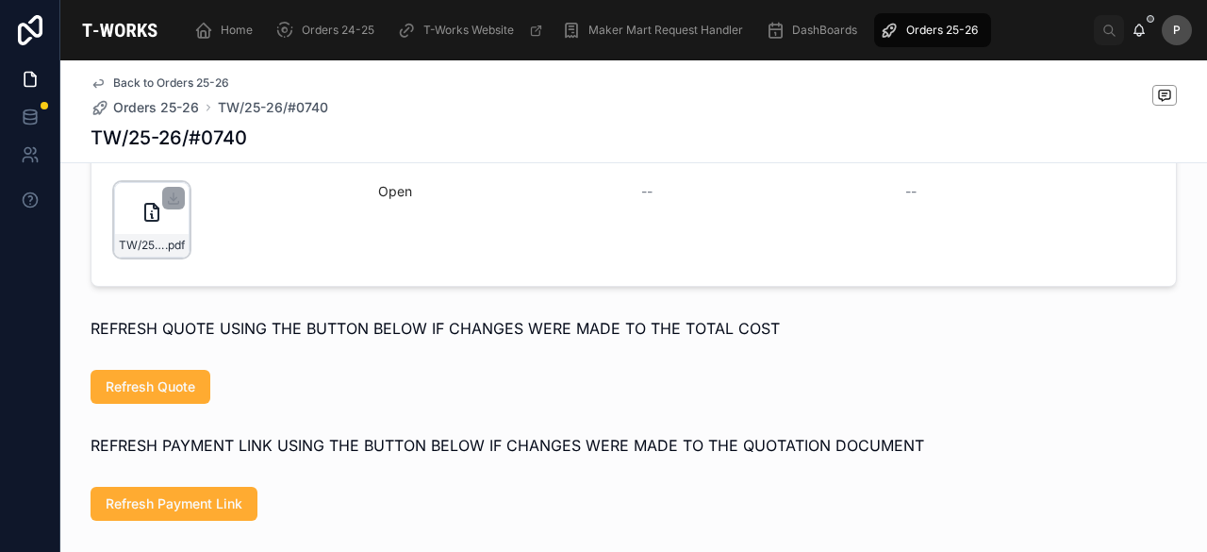
click at [170, 230] on div "TW/25-26/#0740 .pdf" at bounding box center [151, 219] width 75 height 75
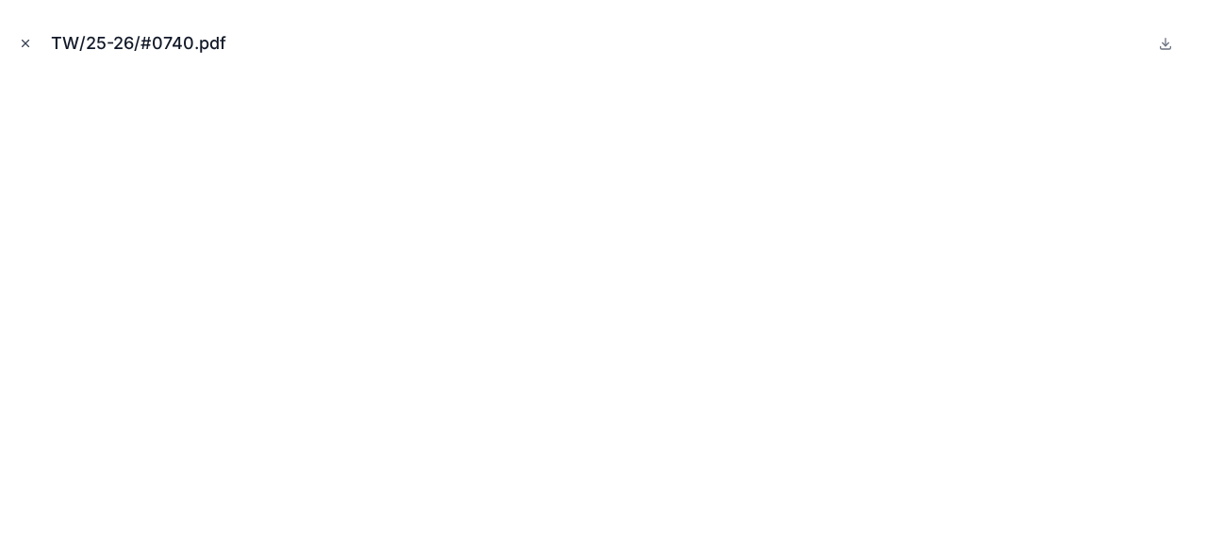
click at [25, 42] on icon "Close modal" at bounding box center [26, 44] width 7 height 7
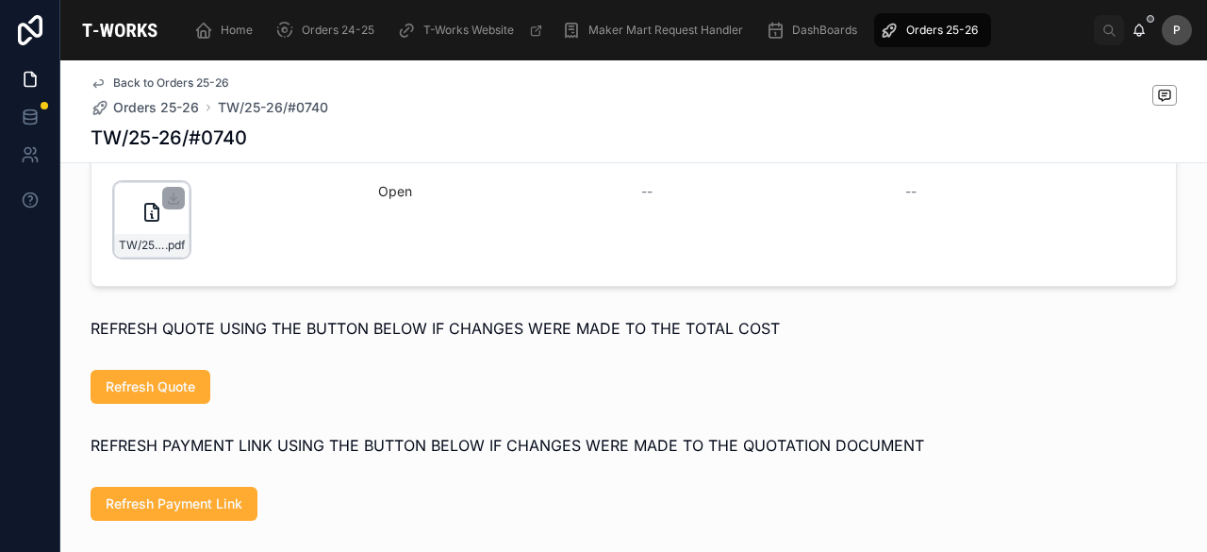
click at [165, 235] on div "TW/25-26/#0740 .pdf" at bounding box center [151, 219] width 75 height 75
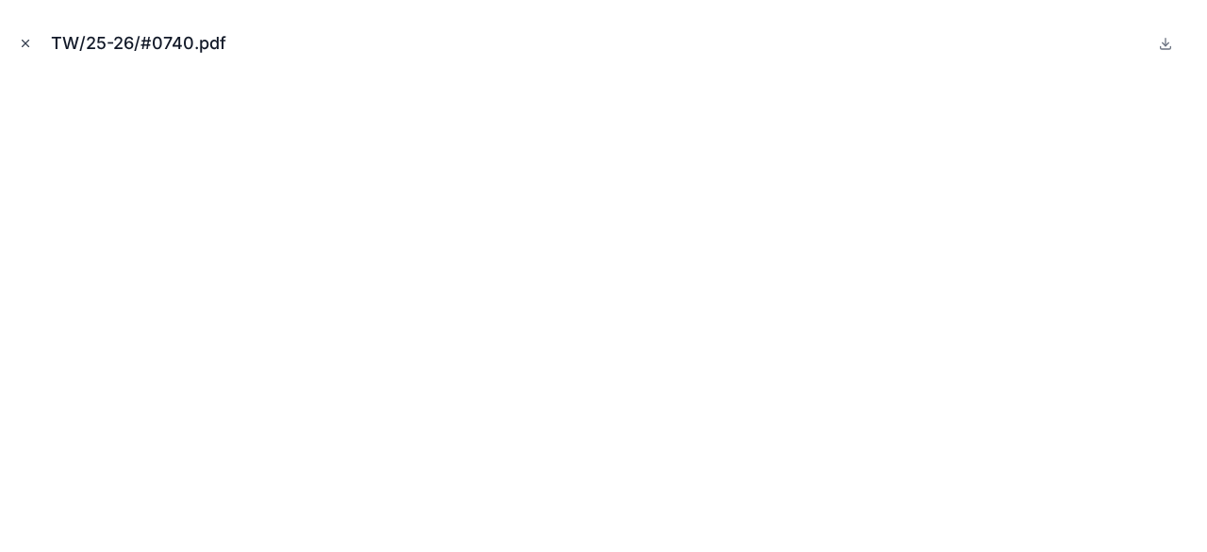
click at [25, 37] on icon "Close modal" at bounding box center [25, 43] width 13 height 13
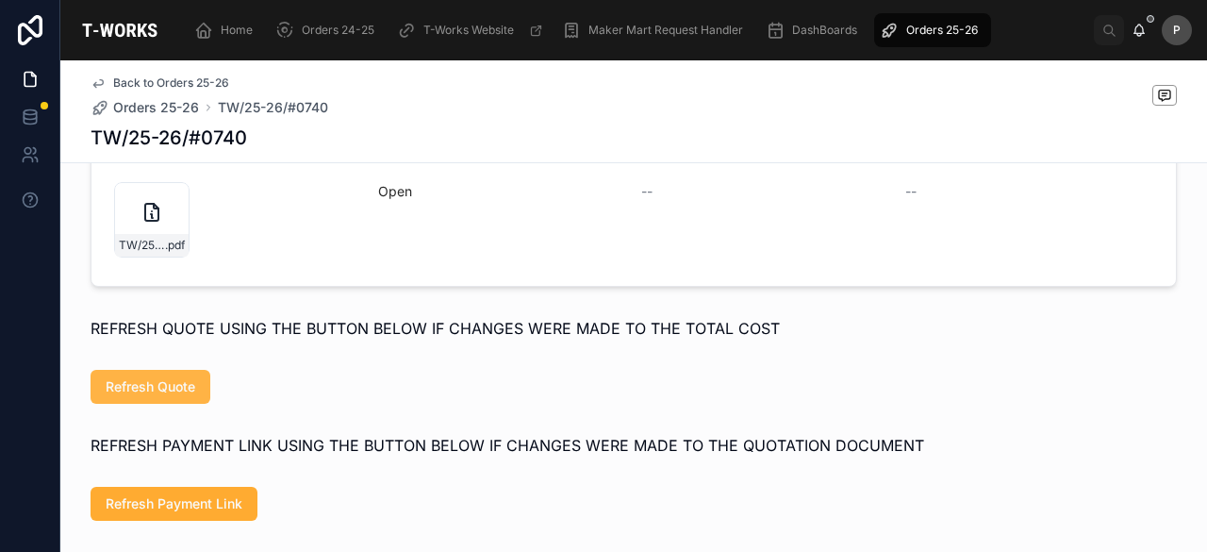
click at [142, 390] on span "Refresh Quote" at bounding box center [151, 386] width 90 height 19
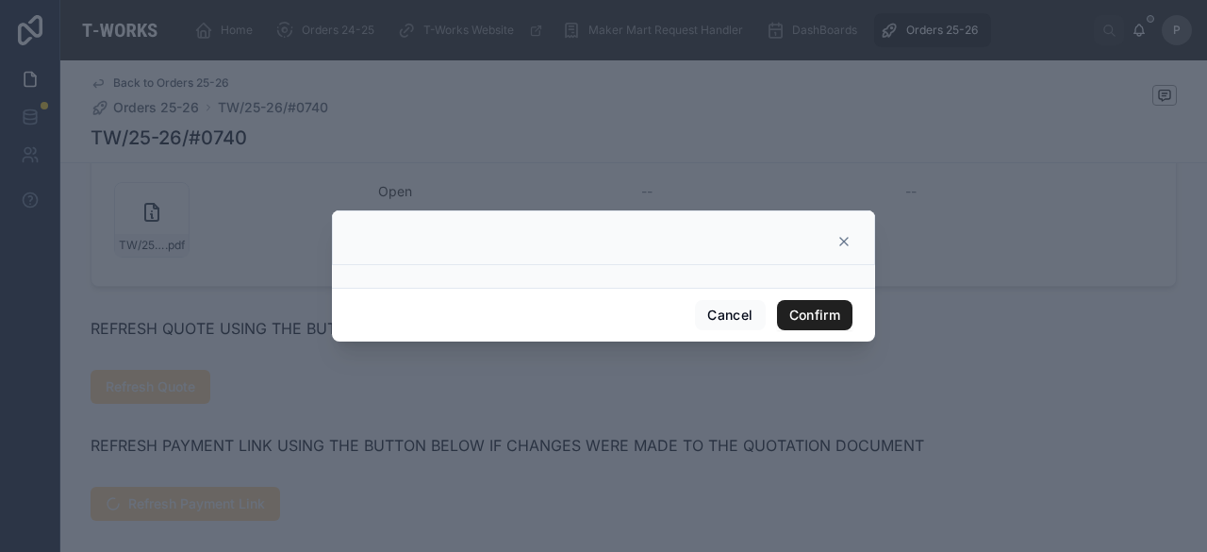
click at [811, 310] on button "Confirm" at bounding box center [814, 315] width 75 height 30
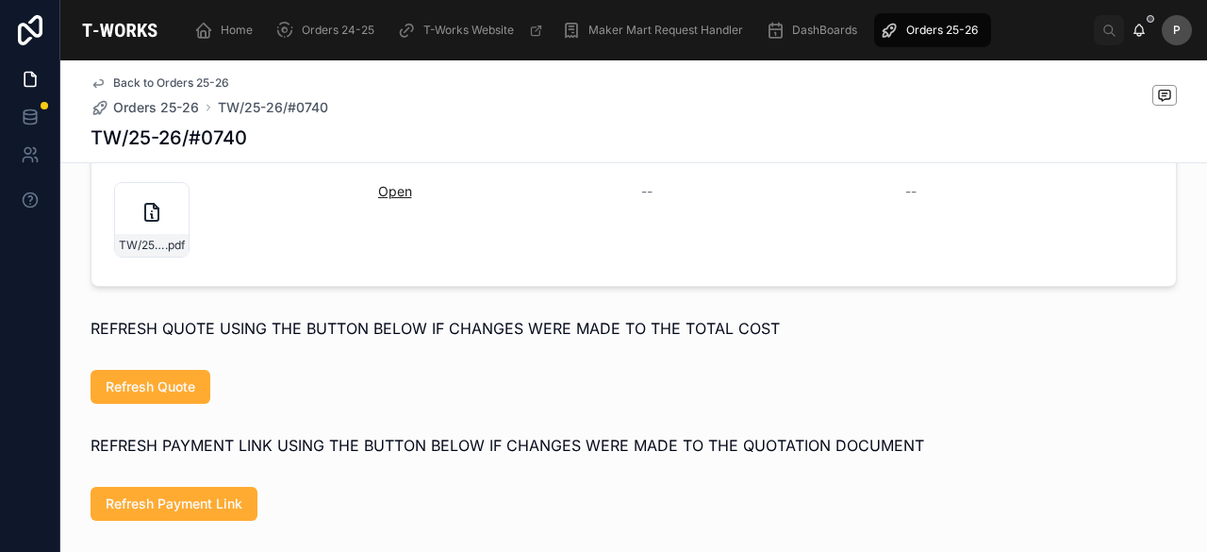
click at [393, 199] on link "Open" at bounding box center [395, 191] width 34 height 16
